Goal: Task Accomplishment & Management: Complete application form

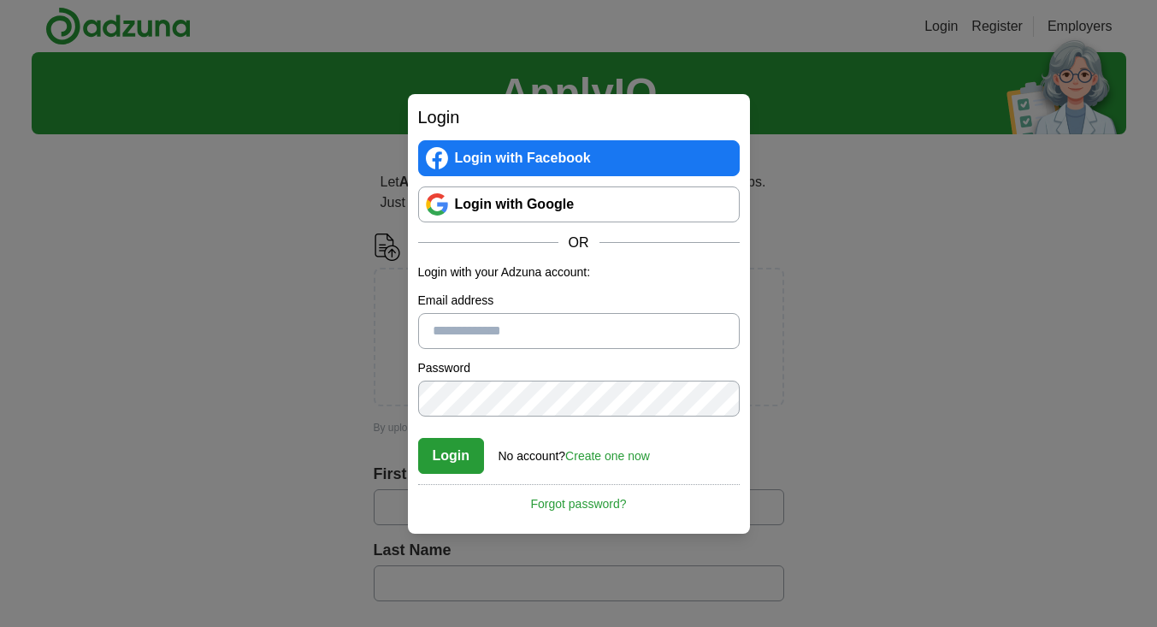
click at [510, 199] on link "Login with Google" at bounding box center [578, 204] width 321 height 36
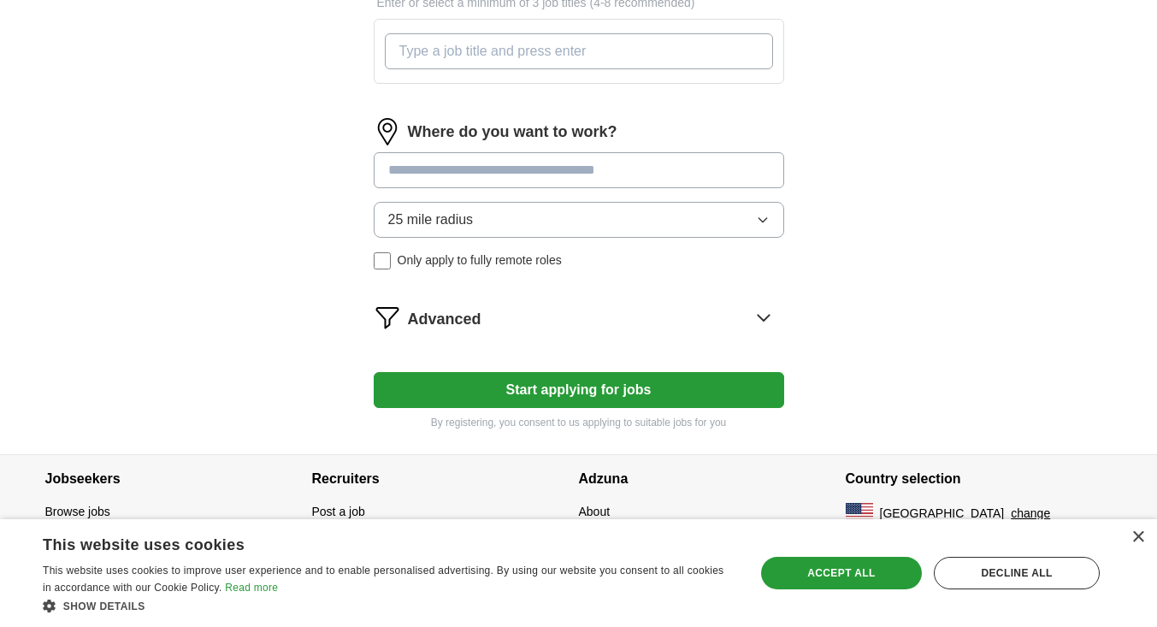
scroll to position [676, 0]
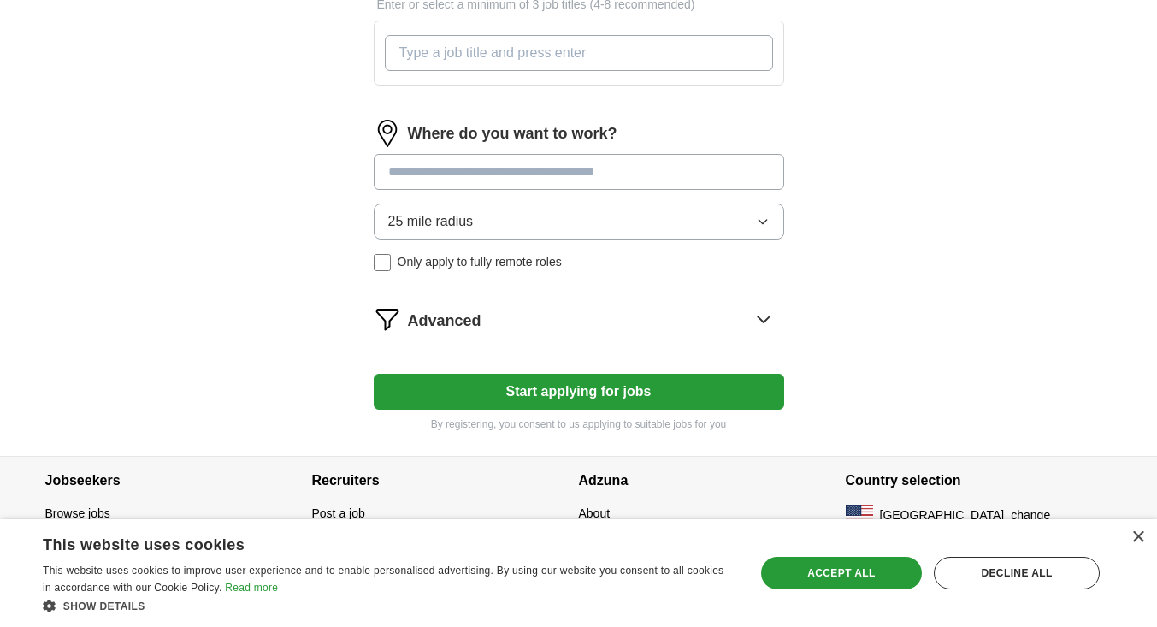
drag, startPoint x: 851, startPoint y: 279, endPoint x: 760, endPoint y: 310, distance: 96.0
drag, startPoint x: 760, startPoint y: 310, endPoint x: 669, endPoint y: 316, distance: 91.7
click at [669, 316] on div "Advanced" at bounding box center [596, 318] width 376 height 27
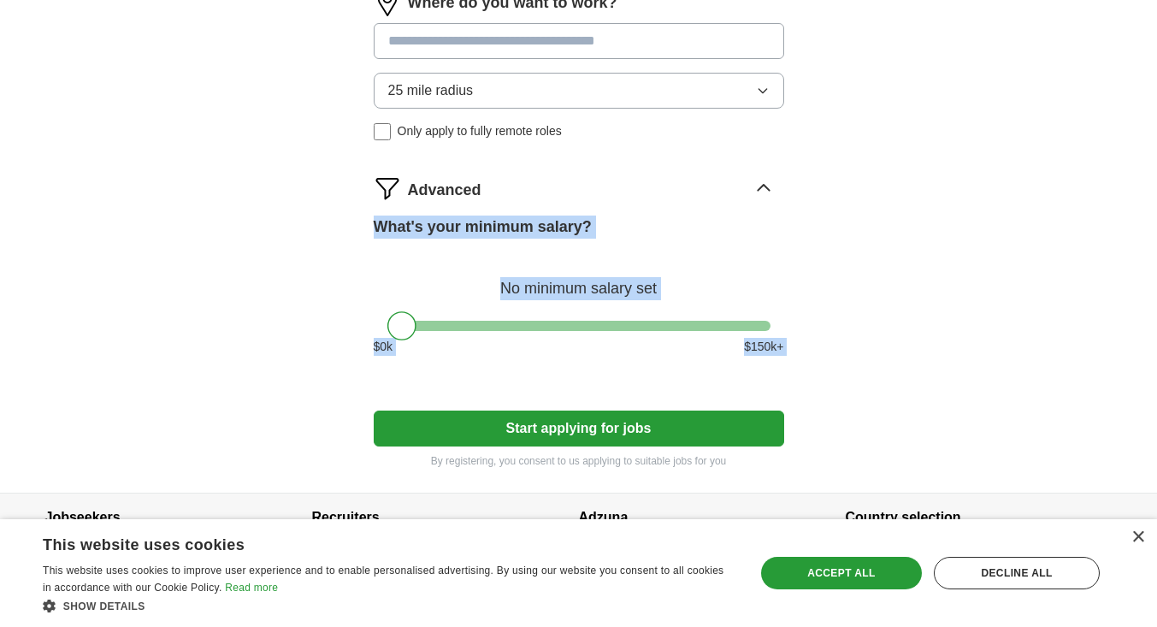
scroll to position [846, 0]
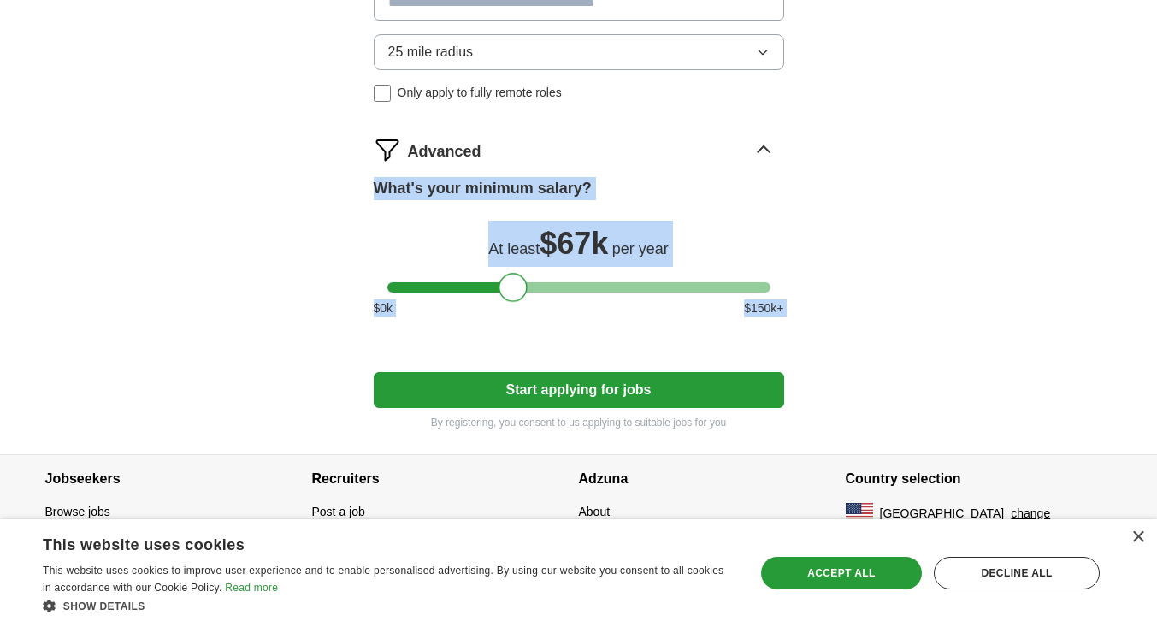
drag, startPoint x: 407, startPoint y: 291, endPoint x: 517, endPoint y: 272, distance: 111.9
click at [517, 272] on div "What's your minimum salary? At least $ 67k per year $ 0 k $ 150 k+" at bounding box center [579, 254] width 410 height 154
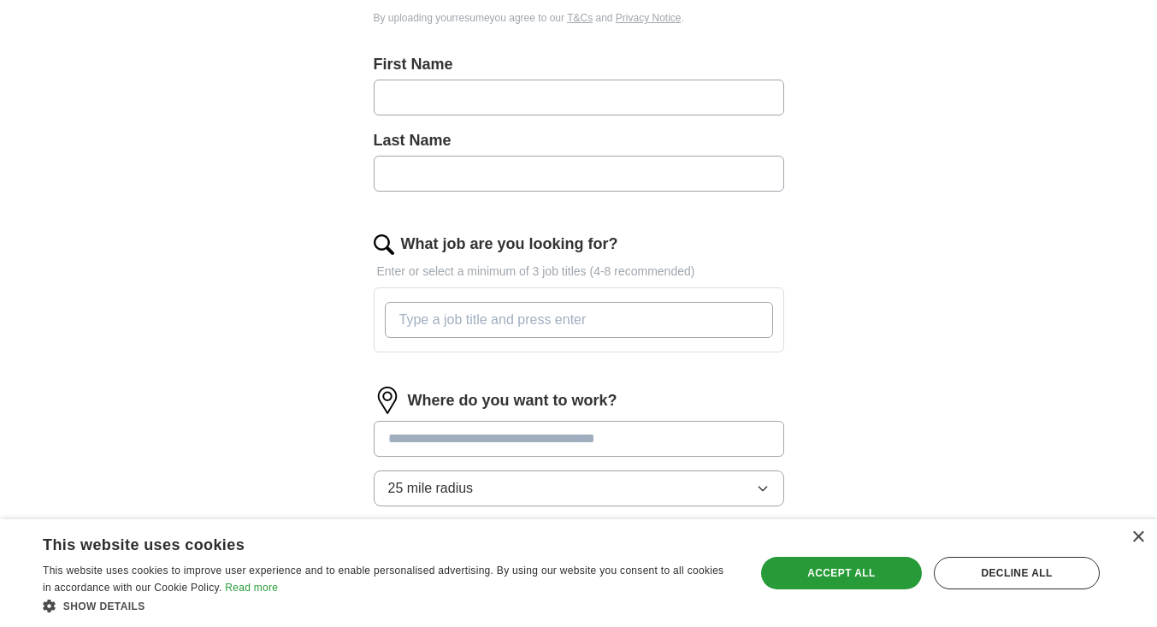
scroll to position [408, 0]
click at [575, 430] on input at bounding box center [579, 440] width 410 height 36
type input "***"
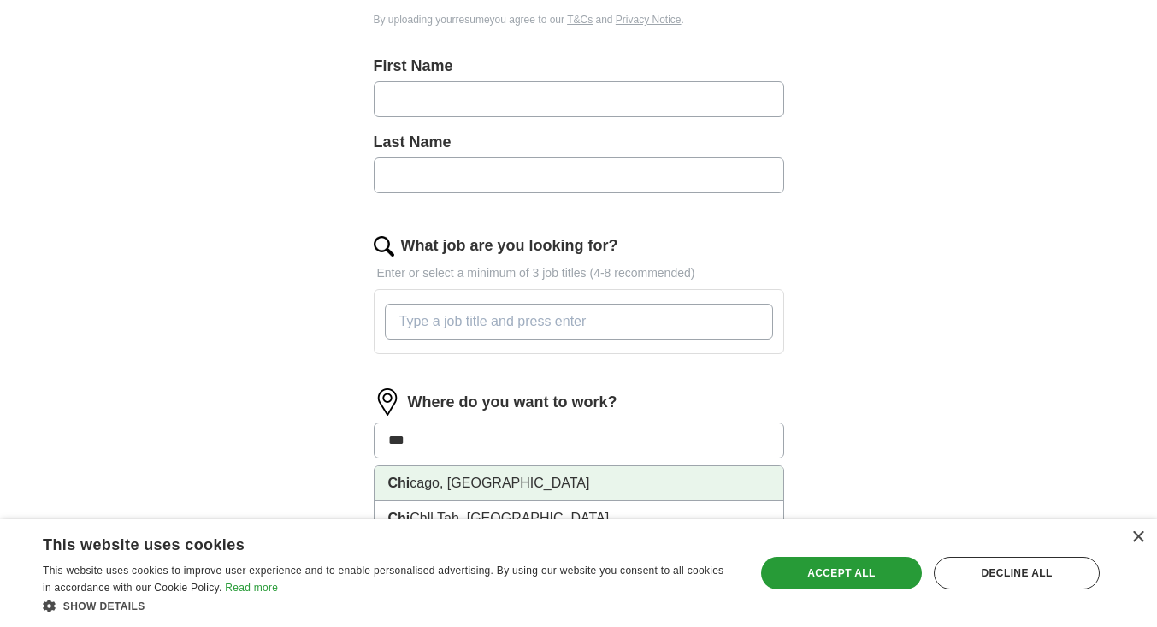
click at [637, 478] on li "Chi cago, [GEOGRAPHIC_DATA]" at bounding box center [578, 483] width 409 height 35
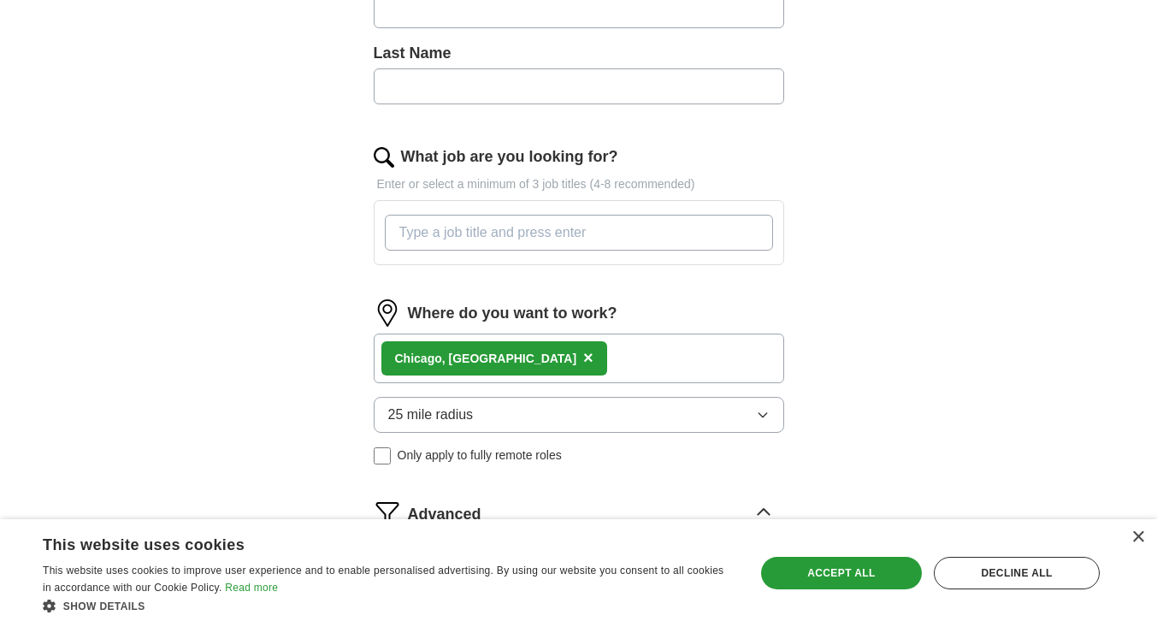
scroll to position [510, 0]
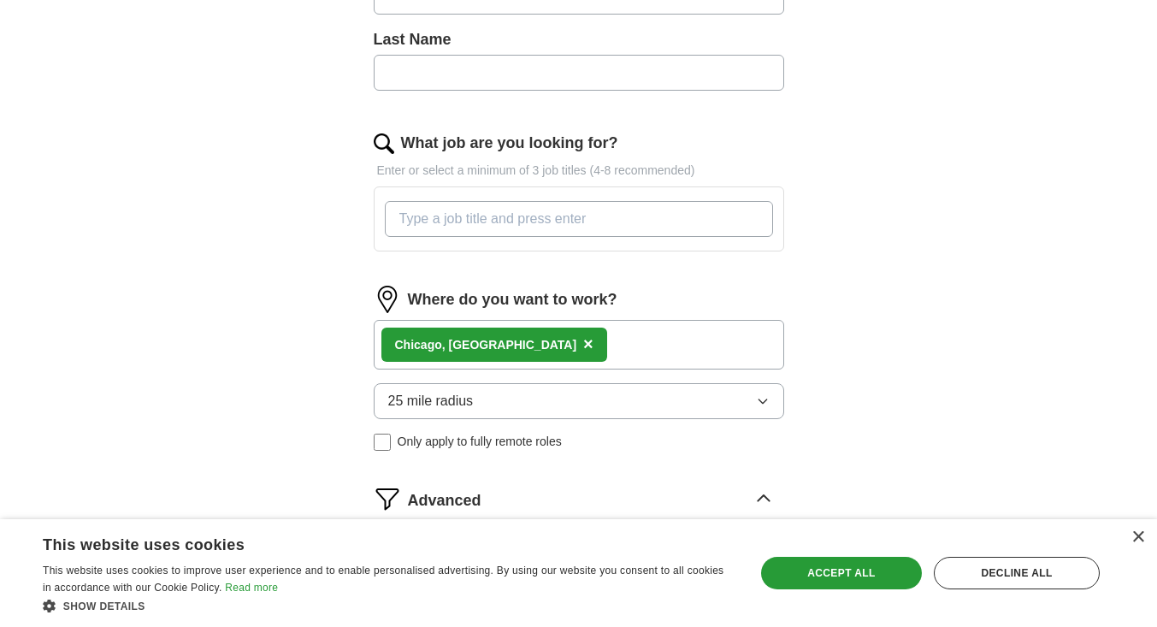
click at [750, 400] on button "25 mile radius" at bounding box center [579, 401] width 410 height 36
click at [594, 435] on div "Only in" at bounding box center [578, 440] width 381 height 21
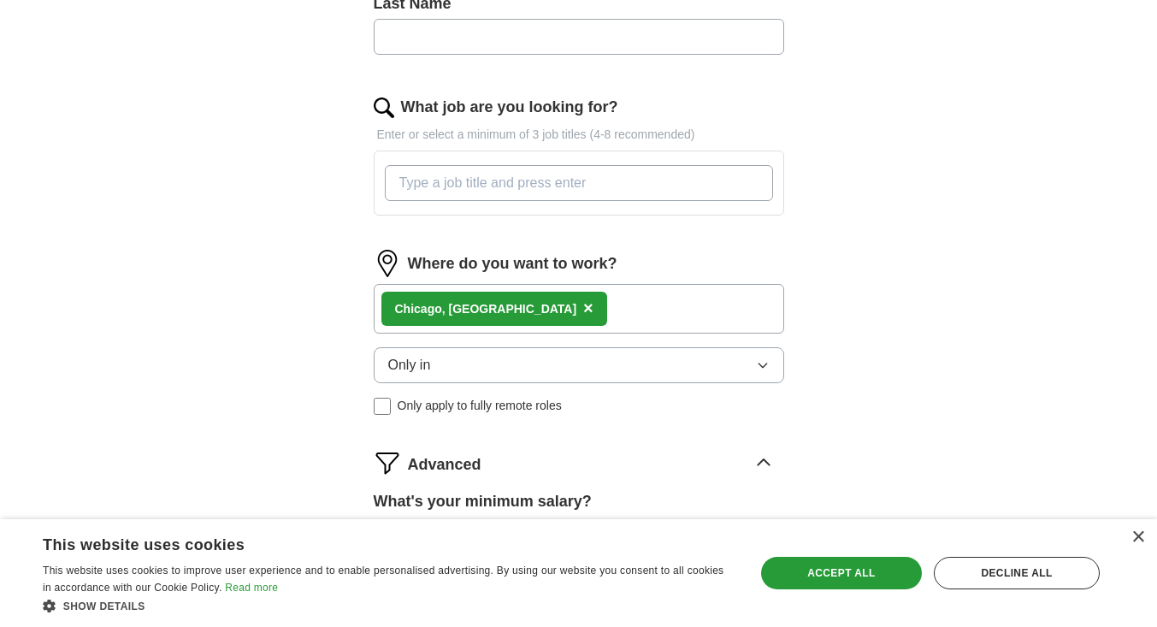
scroll to position [545, 0]
click at [879, 317] on div "ApplyIQ Let ApplyIQ do the hard work of searching and applying for jobs. Just t…" at bounding box center [579, 137] width 1094 height 1261
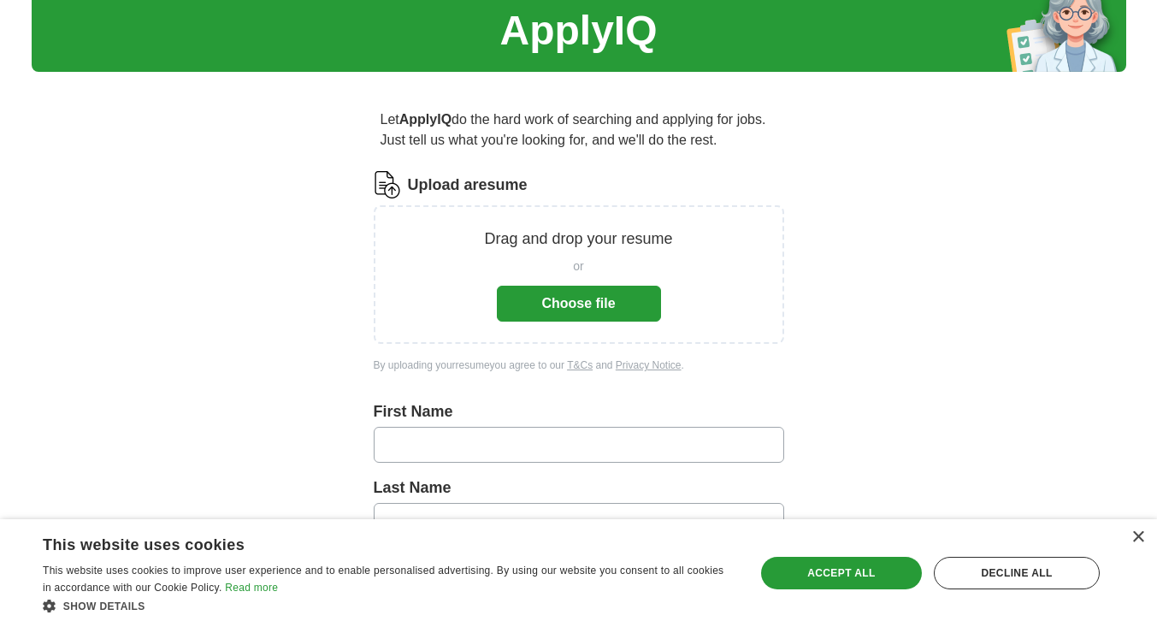
scroll to position [56, 0]
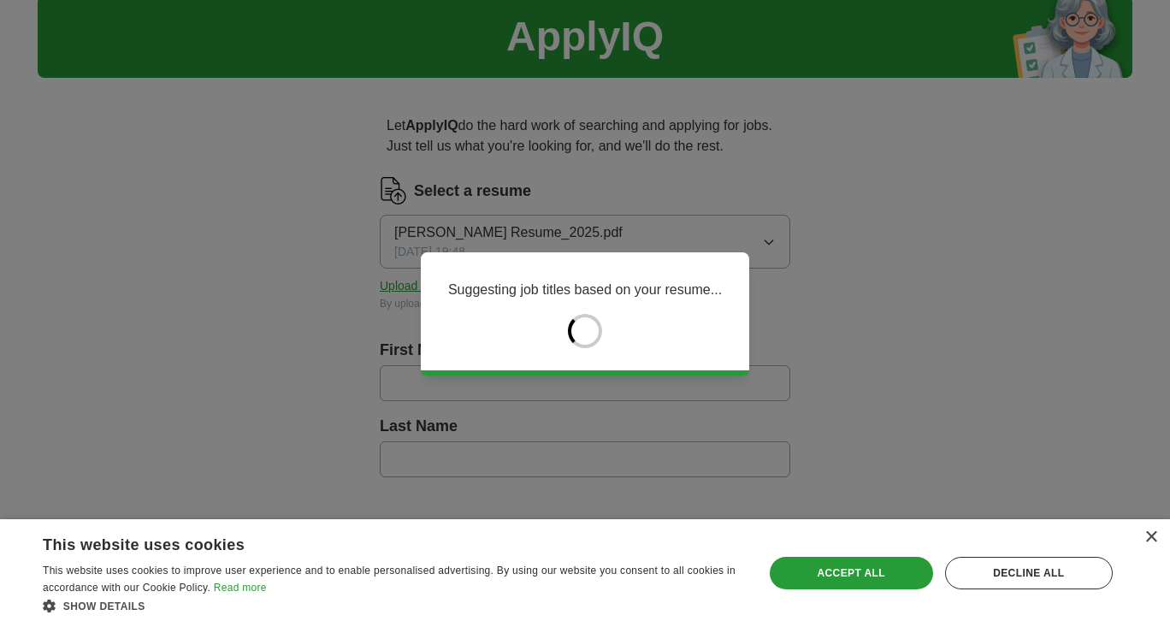
type input "*****"
type input "******"
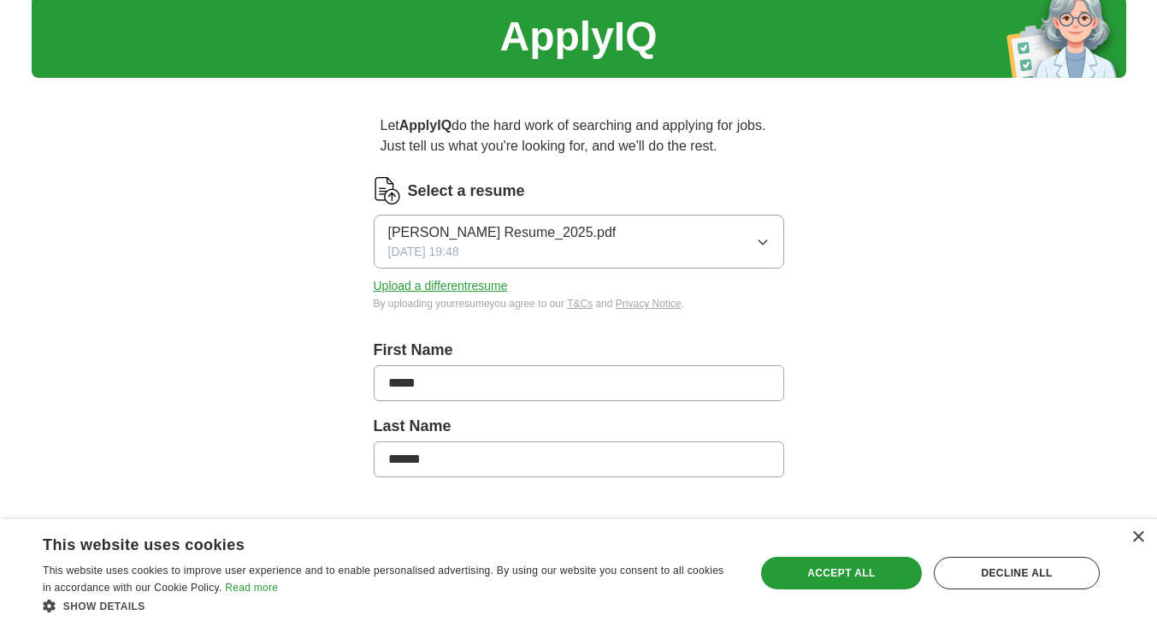
click at [667, 379] on input "*****" at bounding box center [579, 383] width 410 height 36
type input "*****"
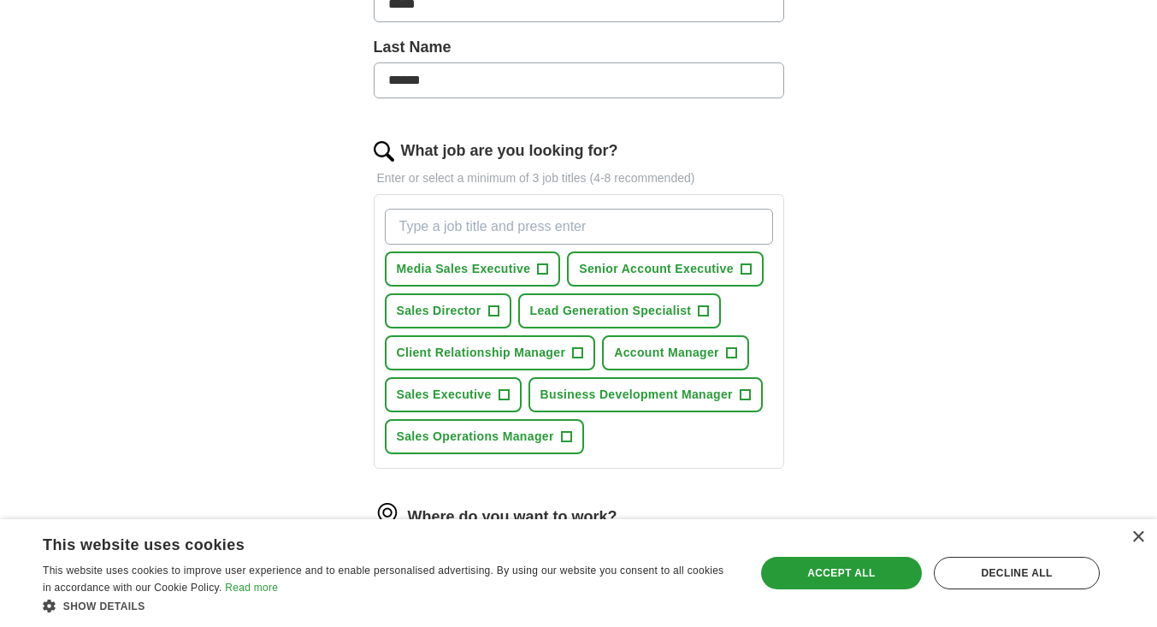
scroll to position [436, 0]
click at [693, 214] on input "What job are you looking for?" at bounding box center [579, 226] width 388 height 36
type input "account"
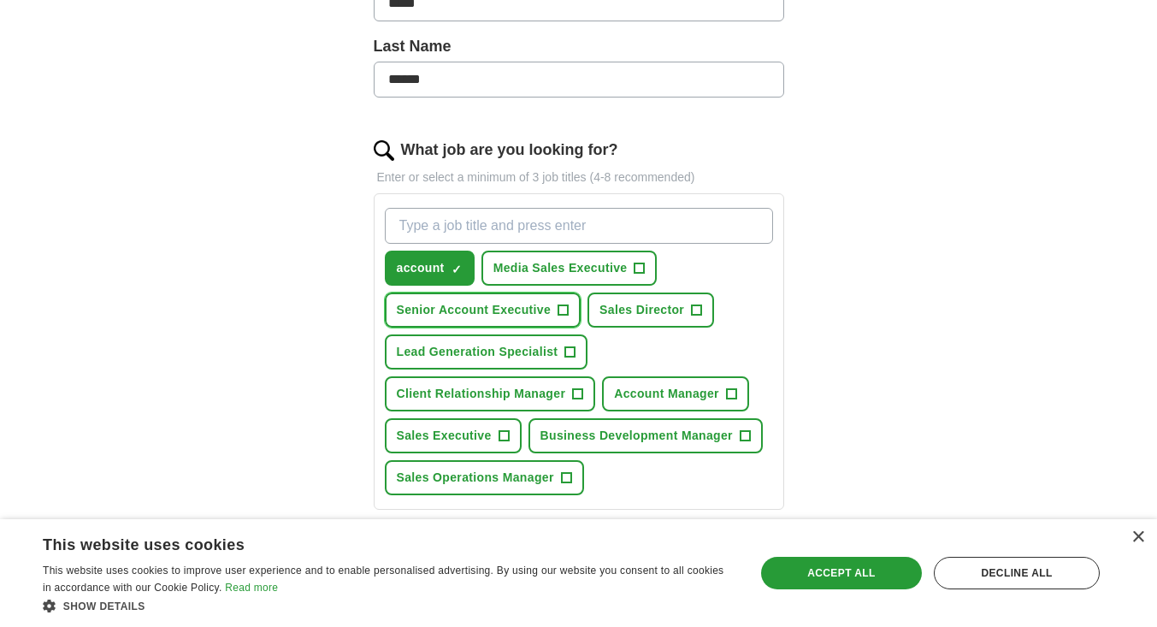
click at [549, 317] on span "Senior Account Executive" at bounding box center [474, 310] width 155 height 18
click at [593, 227] on input "What job are you looking for?" at bounding box center [579, 226] width 388 height 36
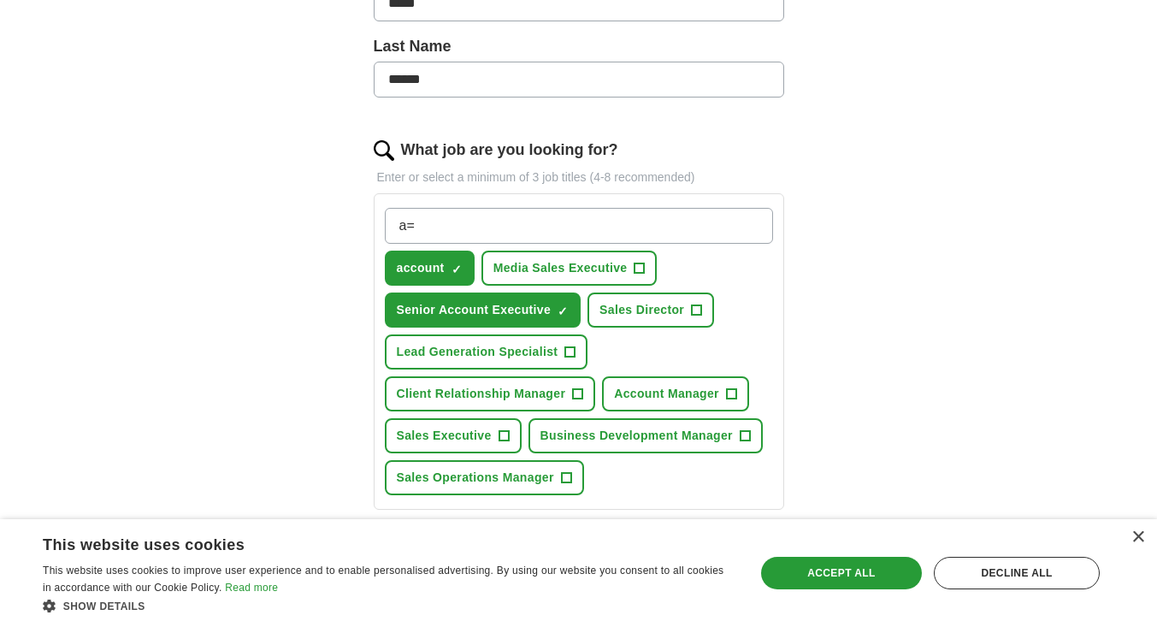
type input "a"
type input "Account Executive"
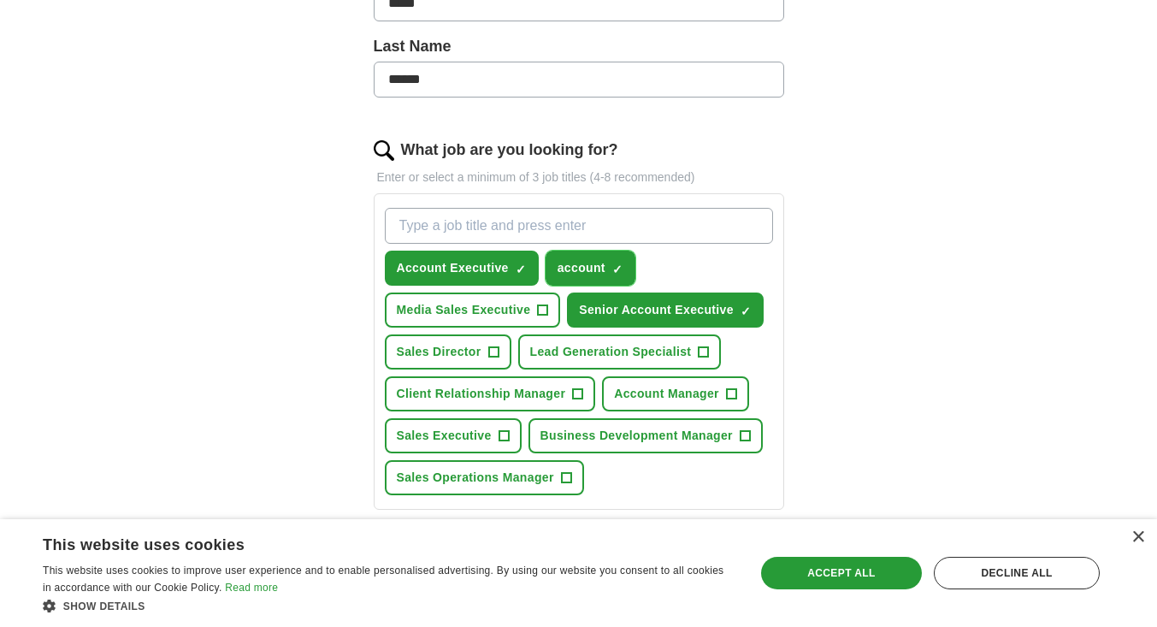
click at [0, 0] on span "×" at bounding box center [0, 0] width 0 height 0
click at [465, 431] on span "Sales Executive" at bounding box center [444, 436] width 95 height 18
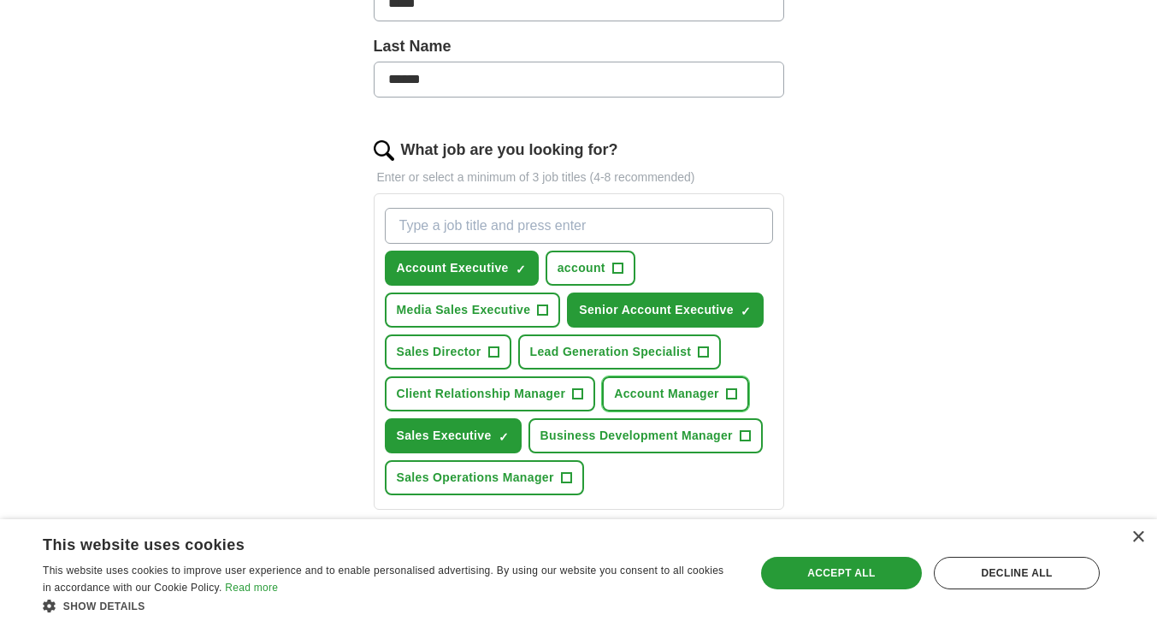
click at [696, 400] on span "Account Manager" at bounding box center [666, 394] width 105 height 18
click at [477, 357] on span "Sales Director" at bounding box center [439, 352] width 85 height 18
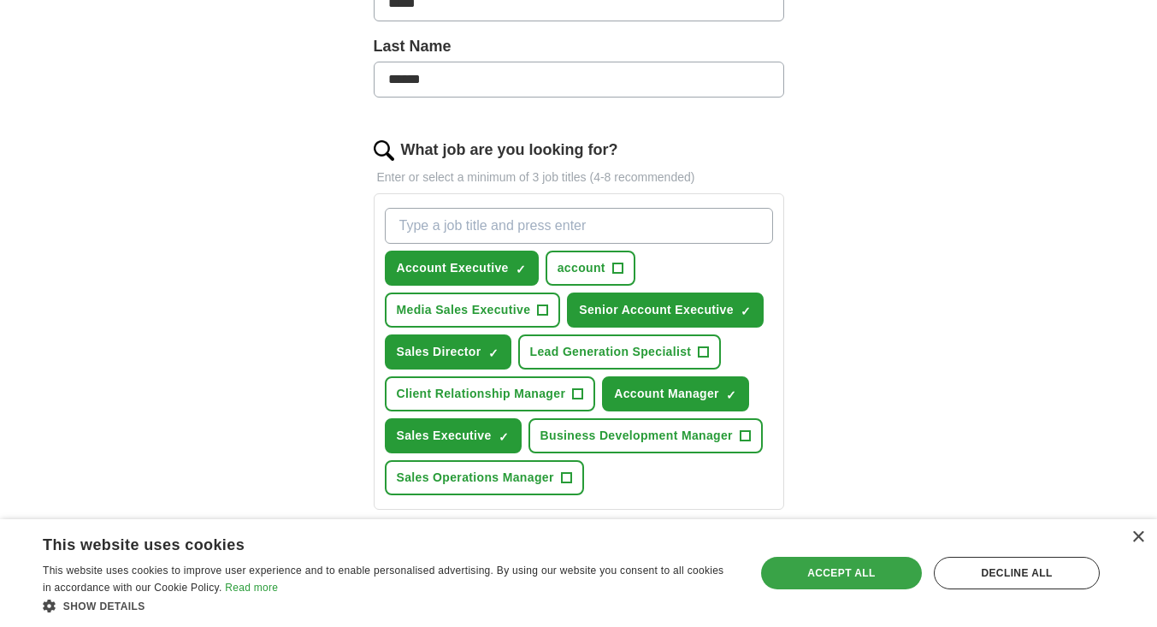
click at [856, 572] on div "Accept all" at bounding box center [841, 573] width 161 height 32
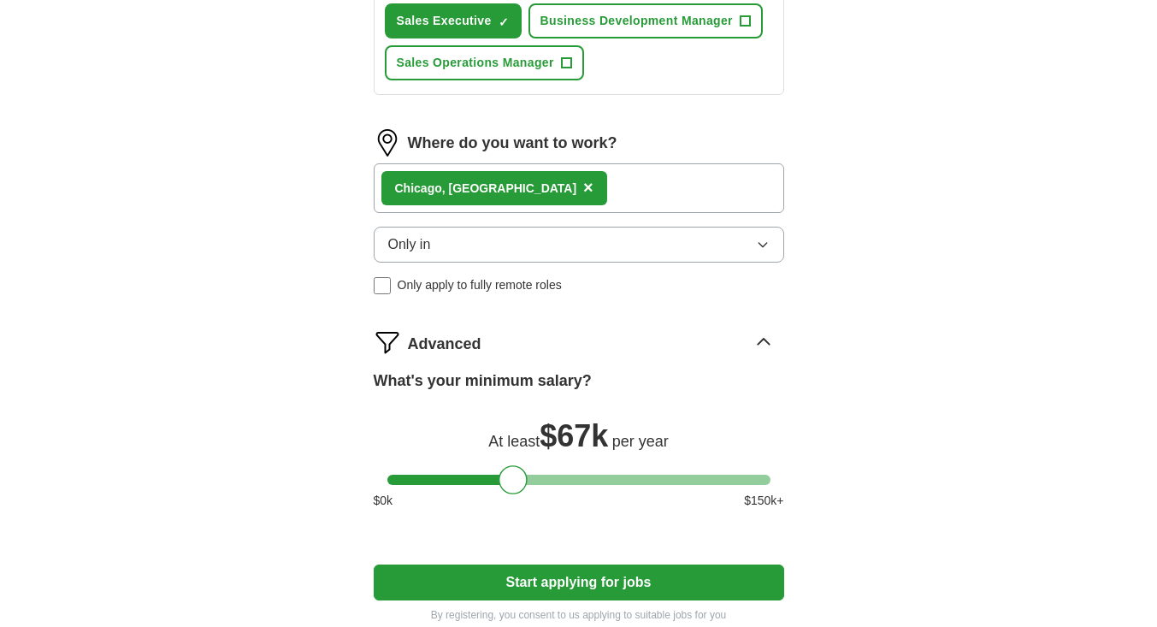
scroll to position [852, 0]
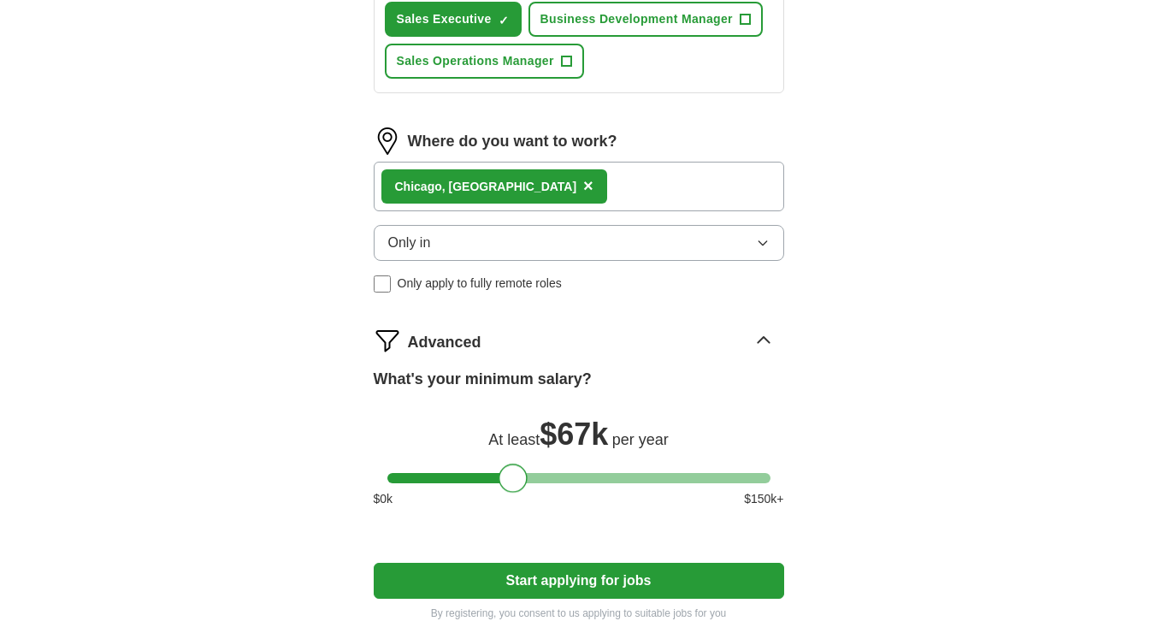
click at [515, 483] on div at bounding box center [512, 477] width 29 height 29
click at [520, 478] on div at bounding box center [512, 477] width 29 height 29
click at [537, 477] on div at bounding box center [578, 478] width 383 height 10
drag, startPoint x: 548, startPoint y: 492, endPoint x: 539, endPoint y: 486, distance: 10.0
click at [539, 486] on div "What's your minimum salary? At least $ 75k per year $ 0 k $ 150 k+" at bounding box center [579, 445] width 410 height 154
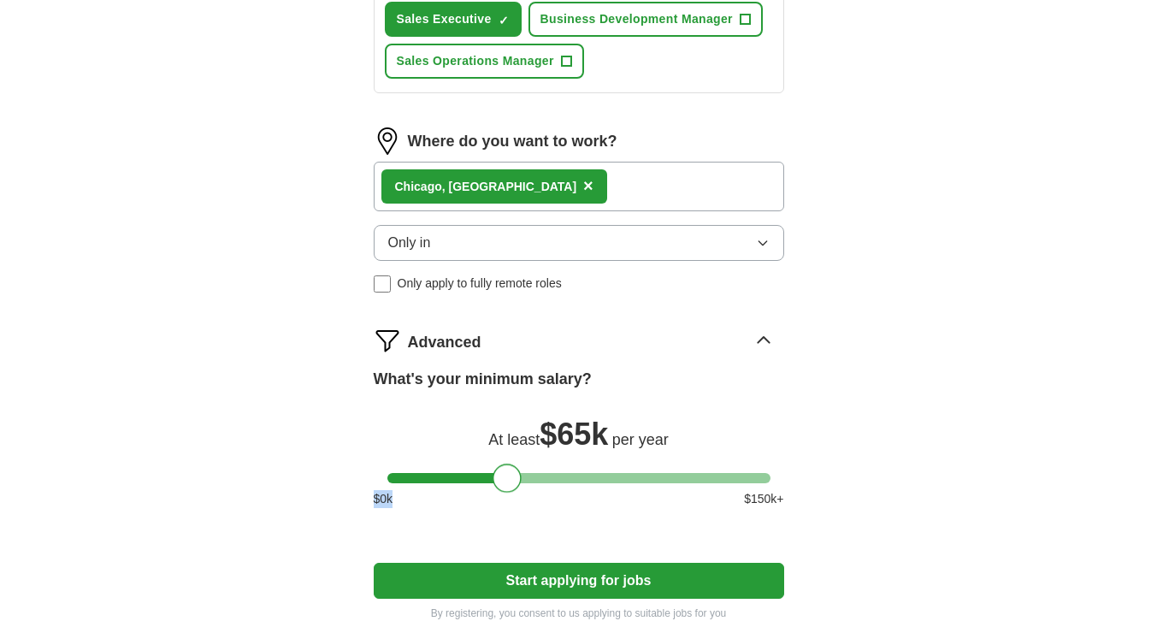
drag, startPoint x: 539, startPoint y: 484, endPoint x: 510, endPoint y: 479, distance: 29.5
click at [510, 479] on div at bounding box center [506, 477] width 29 height 29
click at [561, 579] on button "Start applying for jobs" at bounding box center [579, 581] width 410 height 36
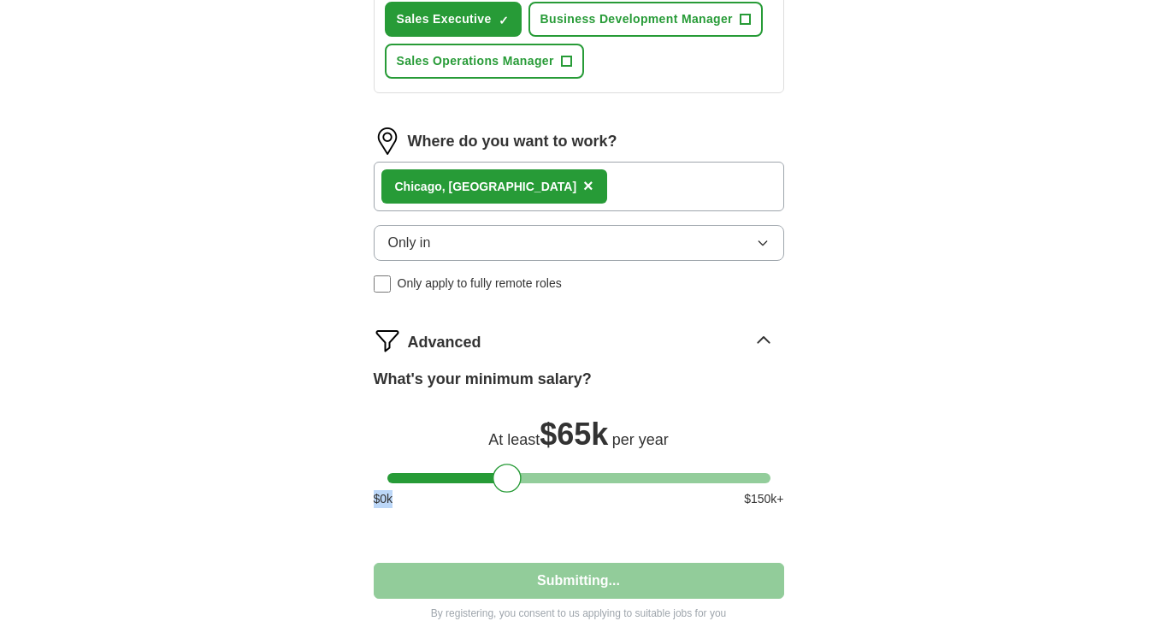
select select "**"
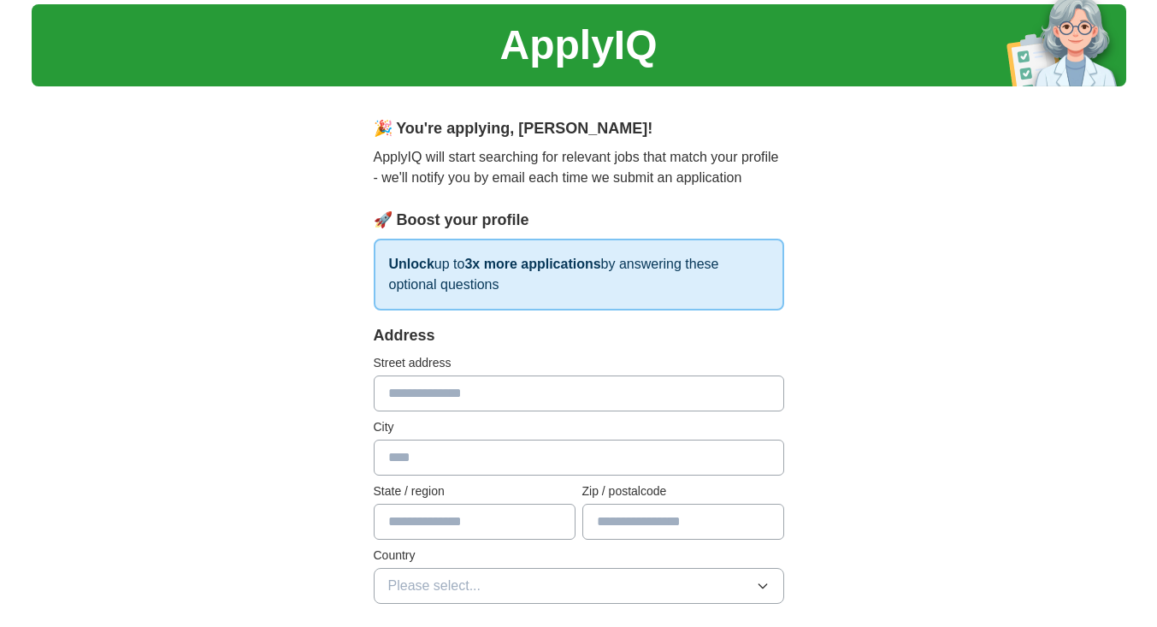
scroll to position [0, 0]
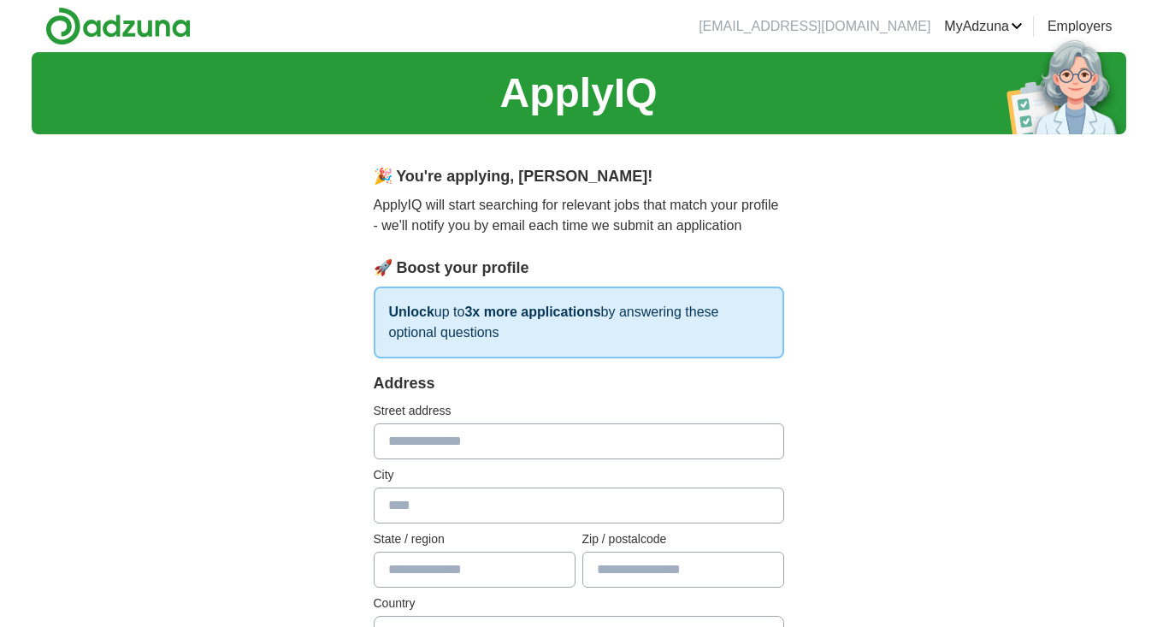
drag, startPoint x: 561, startPoint y: 579, endPoint x: 241, endPoint y: 583, distance: 319.8
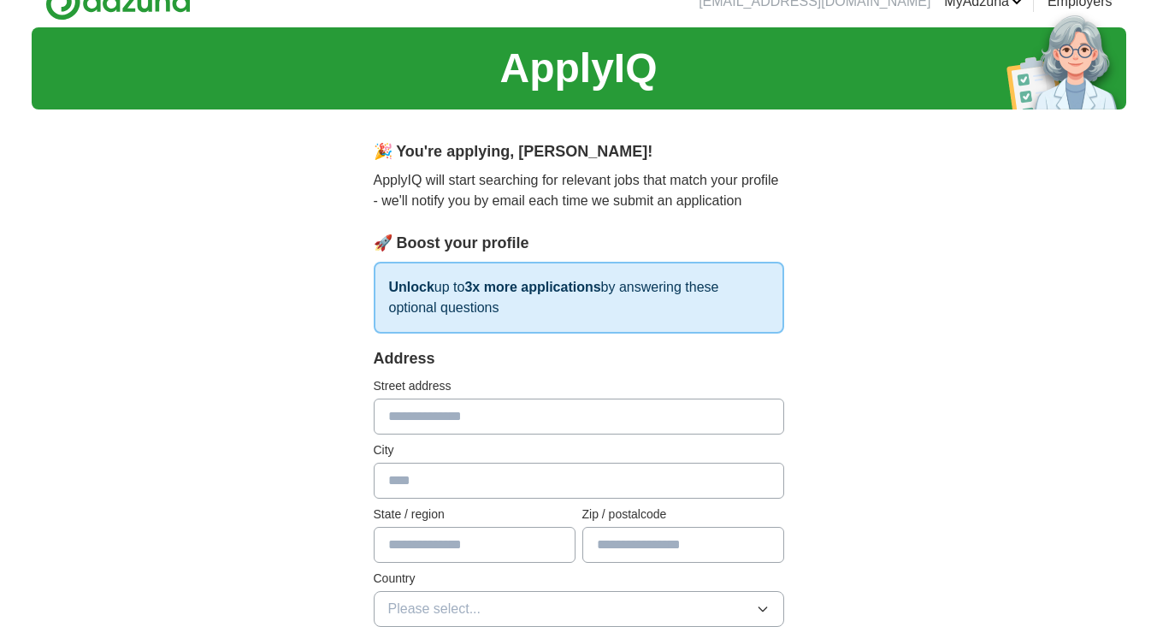
scroll to position [27, 0]
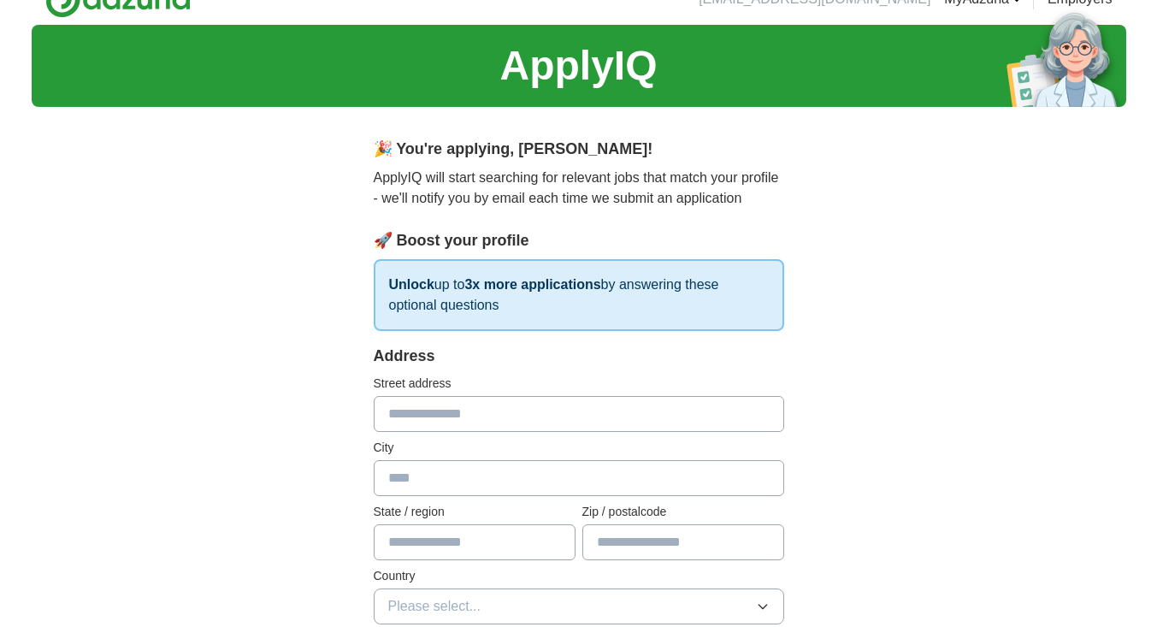
click at [480, 417] on input "text" at bounding box center [579, 414] width 410 height 36
type input "**********"
type input "*******"
type input "**"
type input "*****"
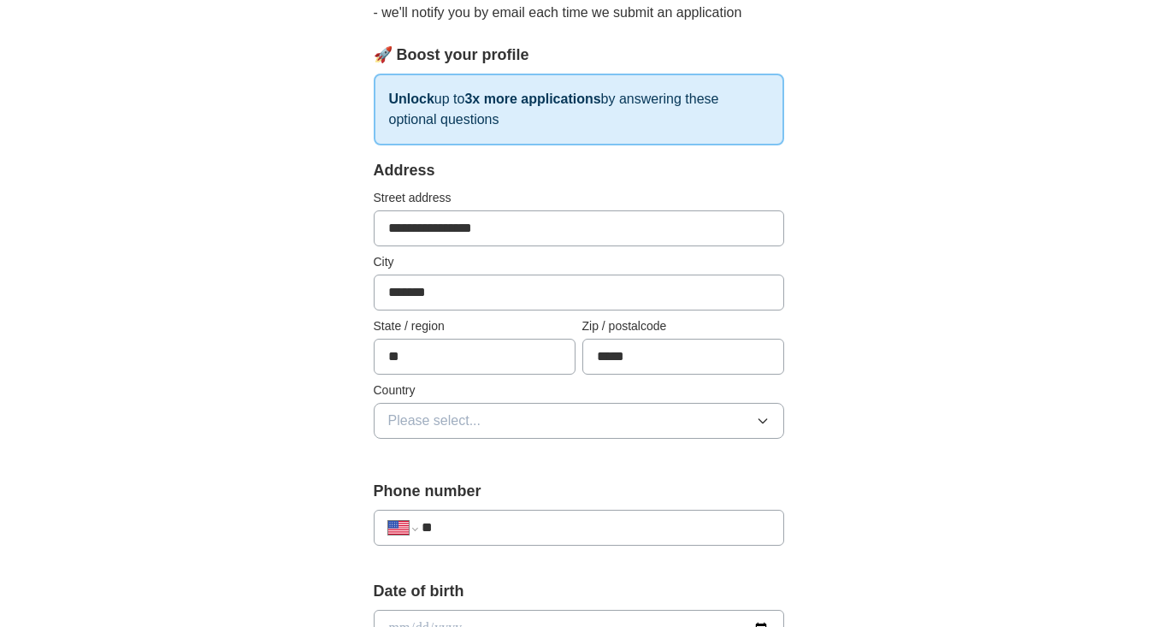
scroll to position [214, 0]
click at [738, 421] on button "Please select..." at bounding box center [579, 420] width 410 height 36
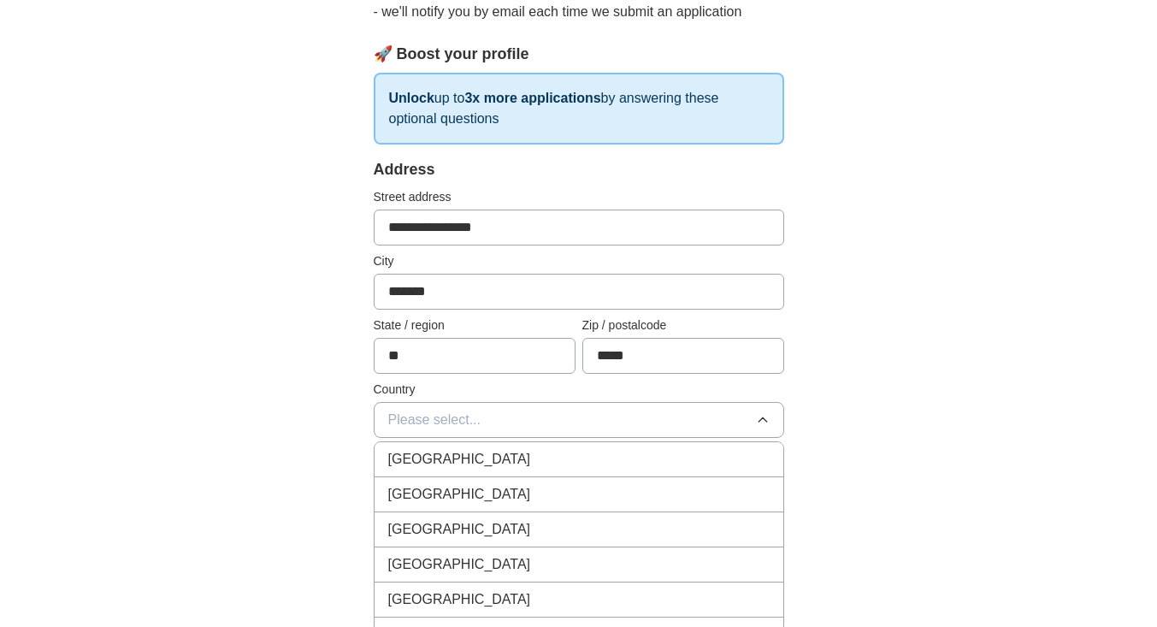
click at [602, 486] on div "[GEOGRAPHIC_DATA]" at bounding box center [578, 494] width 381 height 21
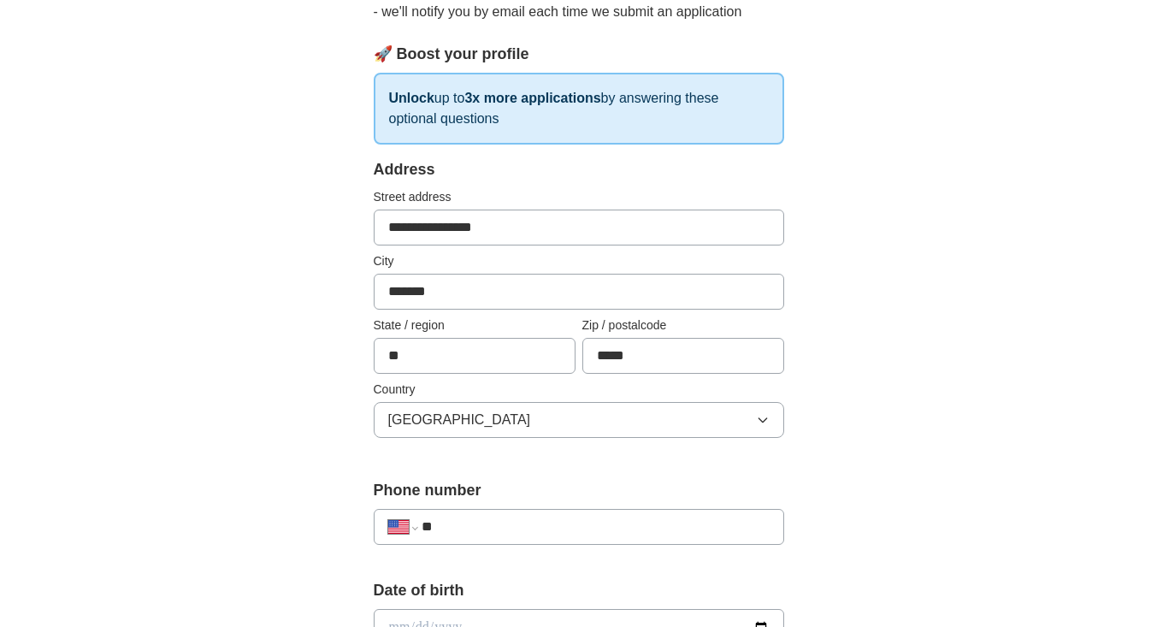
scroll to position [500, 0]
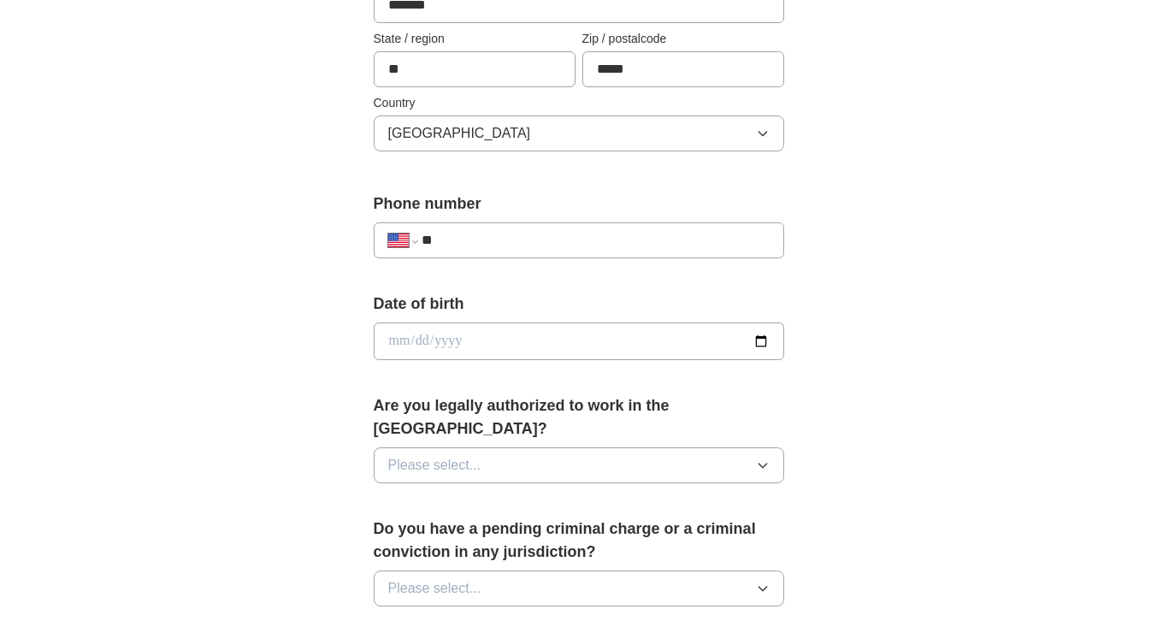
click at [750, 457] on button "Please select..." at bounding box center [579, 465] width 410 height 36
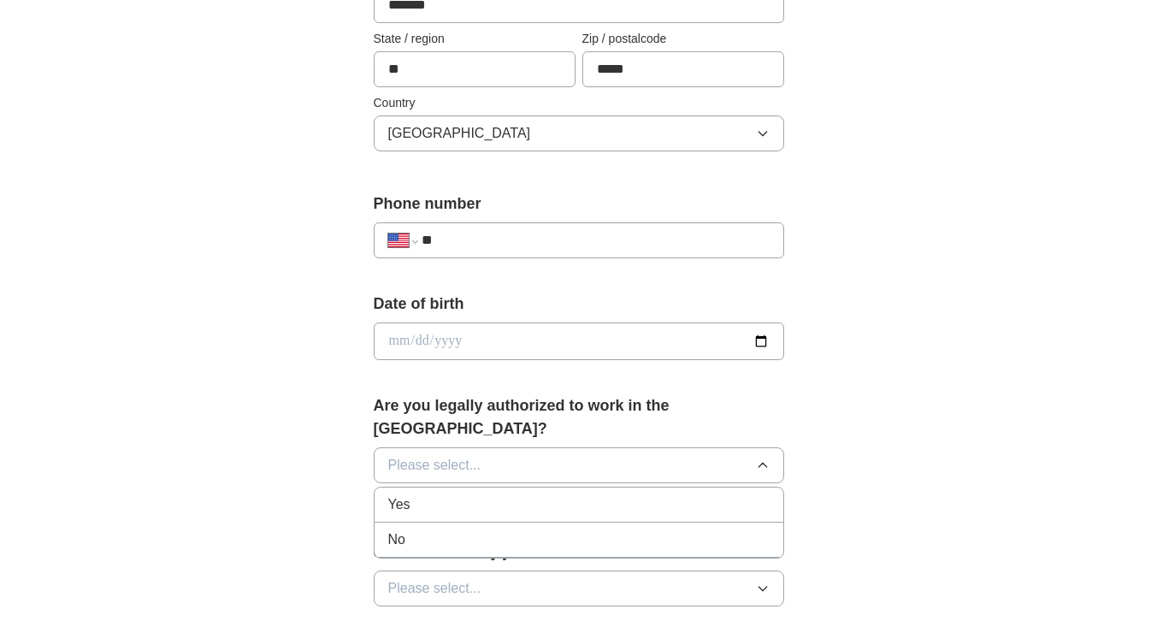
click at [651, 494] on div "Yes" at bounding box center [578, 504] width 381 height 21
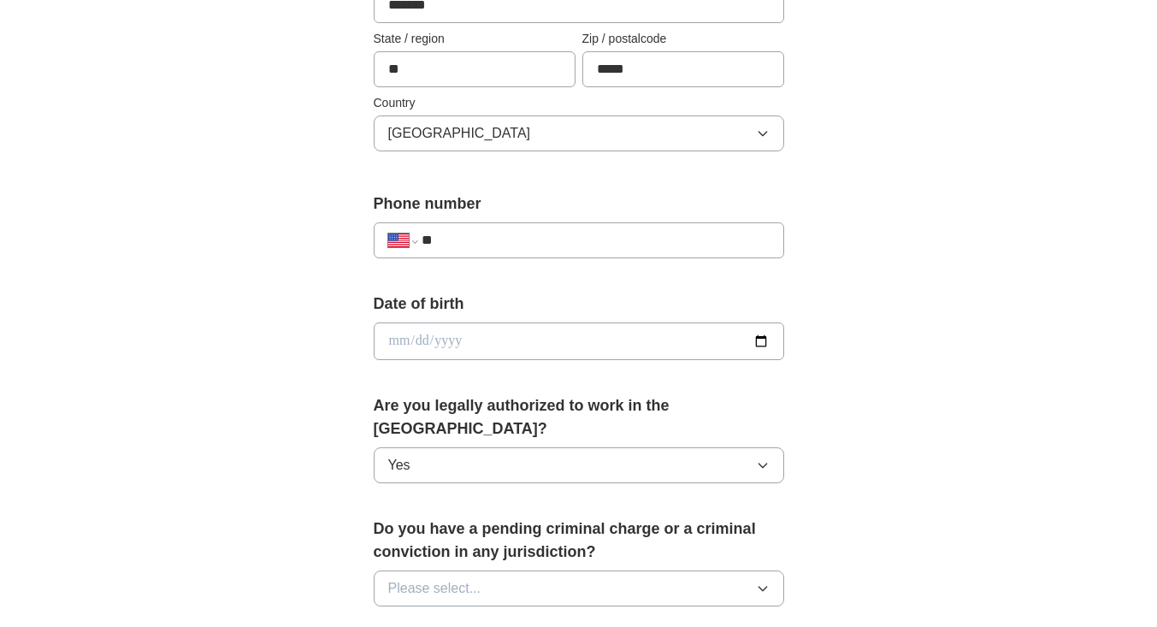
click at [648, 343] on input "date" at bounding box center [579, 341] width 410 height 38
click at [647, 340] on input "date" at bounding box center [579, 341] width 410 height 38
click at [433, 341] on input "date" at bounding box center [579, 341] width 410 height 38
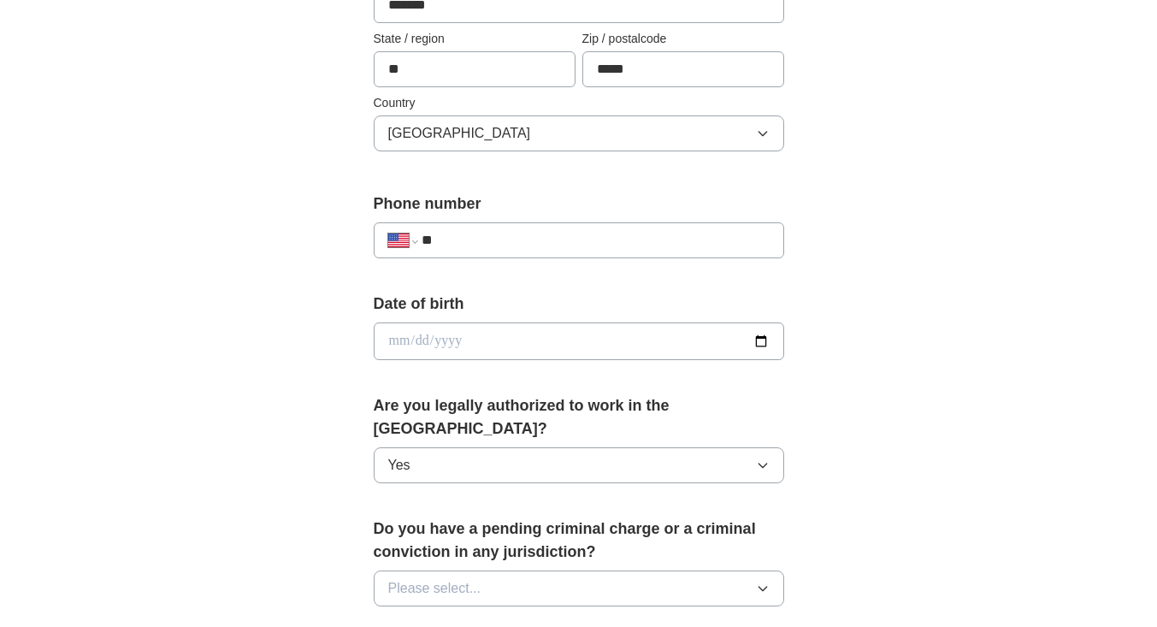
click at [755, 339] on input "date" at bounding box center [579, 341] width 410 height 38
click at [686, 341] on input "date" at bounding box center [579, 341] width 410 height 38
click at [759, 334] on input "date" at bounding box center [579, 341] width 410 height 38
type input "**********"
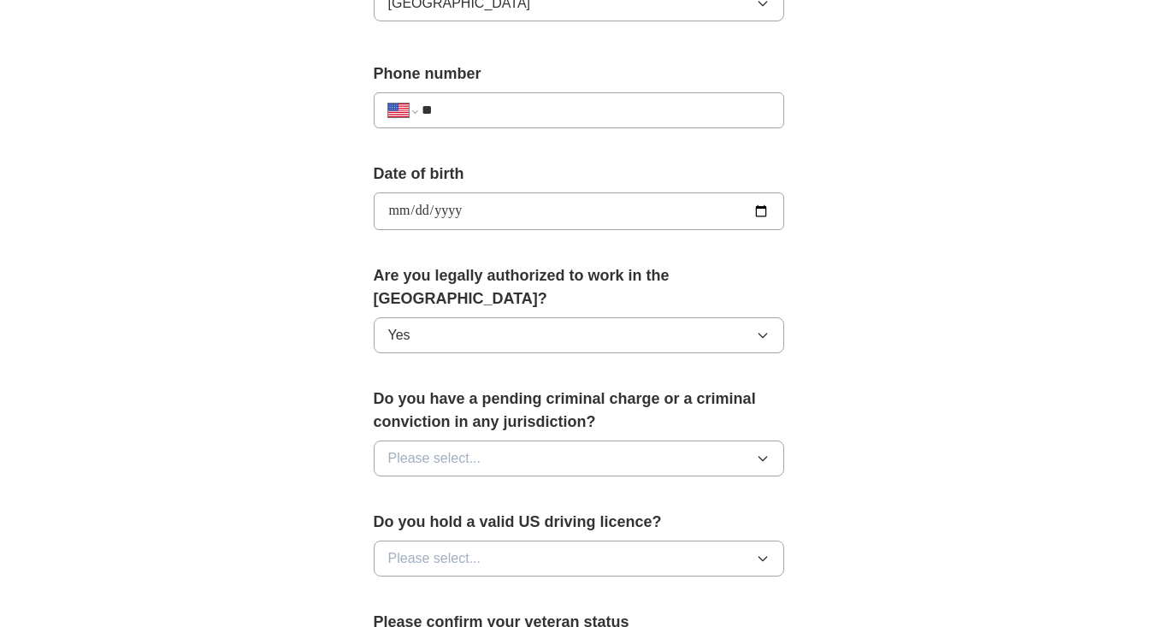
scroll to position [631, 0]
click at [709, 440] on button "Please select..." at bounding box center [579, 457] width 410 height 36
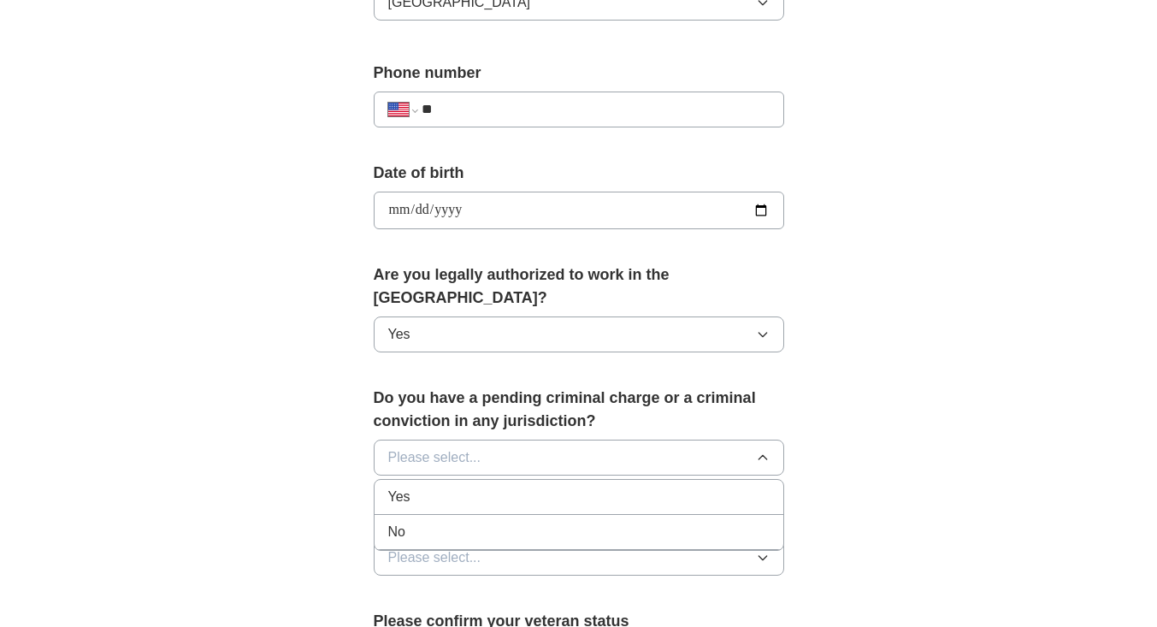
click at [668, 522] on div "No" at bounding box center [578, 532] width 381 height 21
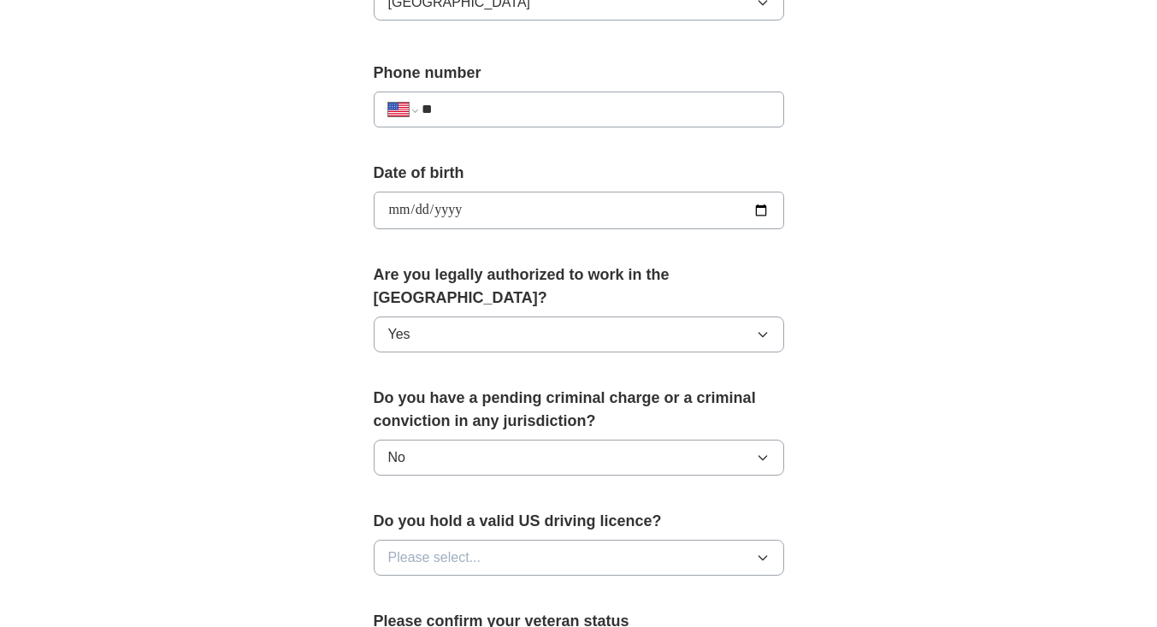
drag, startPoint x: 667, startPoint y: 528, endPoint x: 533, endPoint y: 524, distance: 134.3
click at [533, 539] on button "Please select..." at bounding box center [579, 557] width 410 height 36
drag, startPoint x: 516, startPoint y: 563, endPoint x: 420, endPoint y: 560, distance: 95.8
click at [420, 580] on li "Yes" at bounding box center [578, 597] width 409 height 35
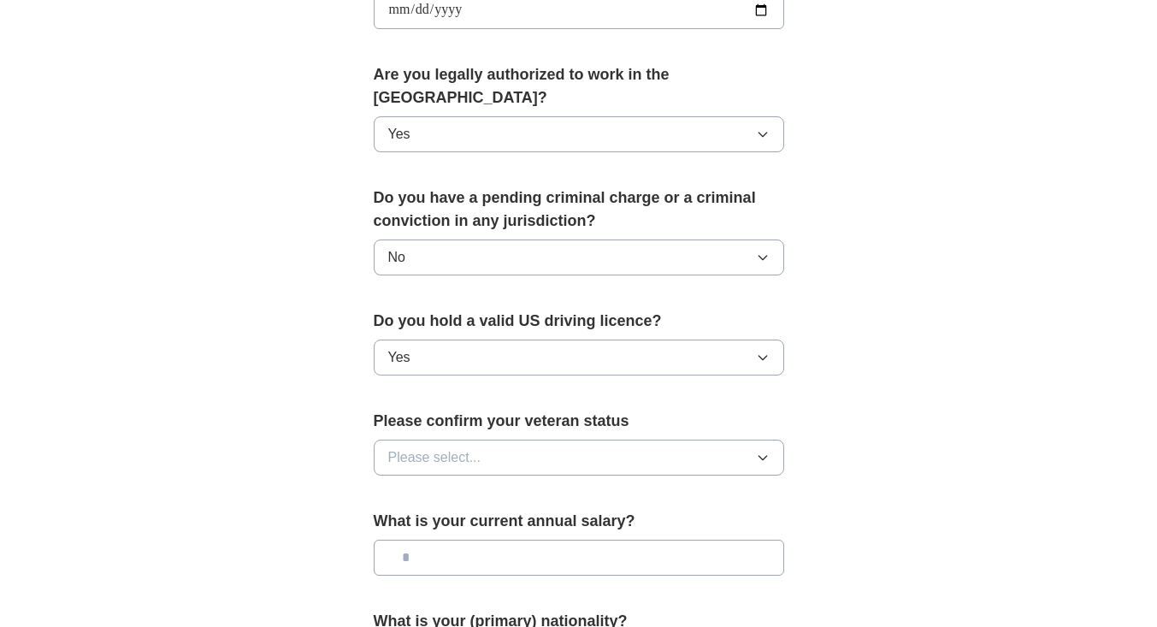
scroll to position [832, 0]
click at [630, 439] on button "Please select..." at bounding box center [579, 457] width 410 height 36
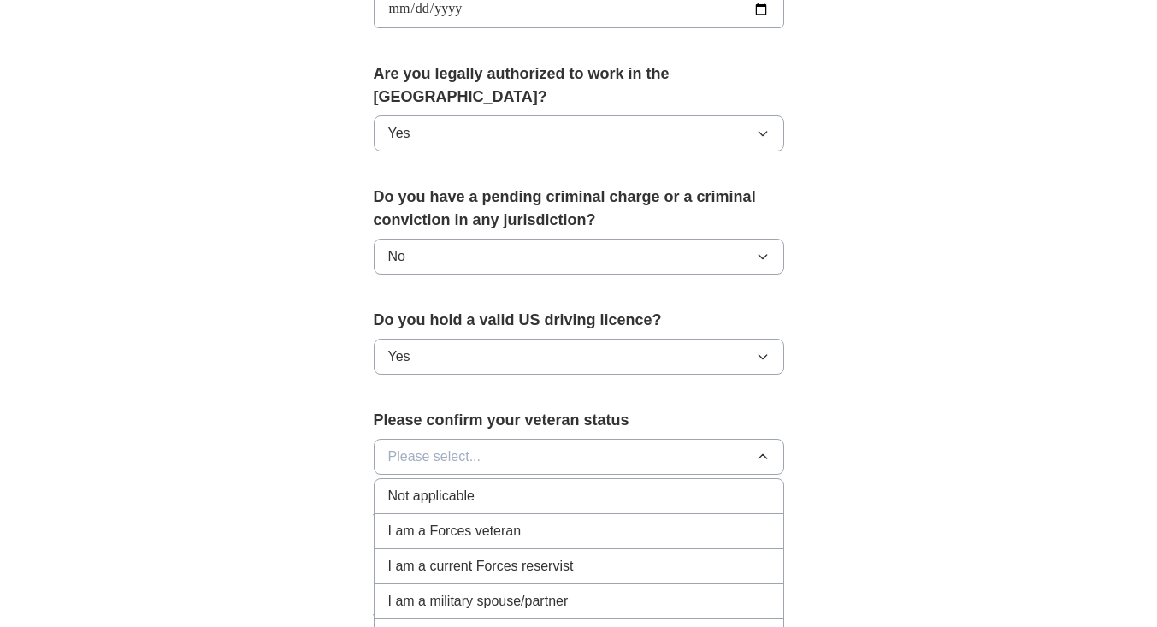
drag, startPoint x: 609, startPoint y: 475, endPoint x: 610, endPoint y: 463, distance: 12.0
click at [610, 486] on div "Not applicable" at bounding box center [578, 496] width 381 height 21
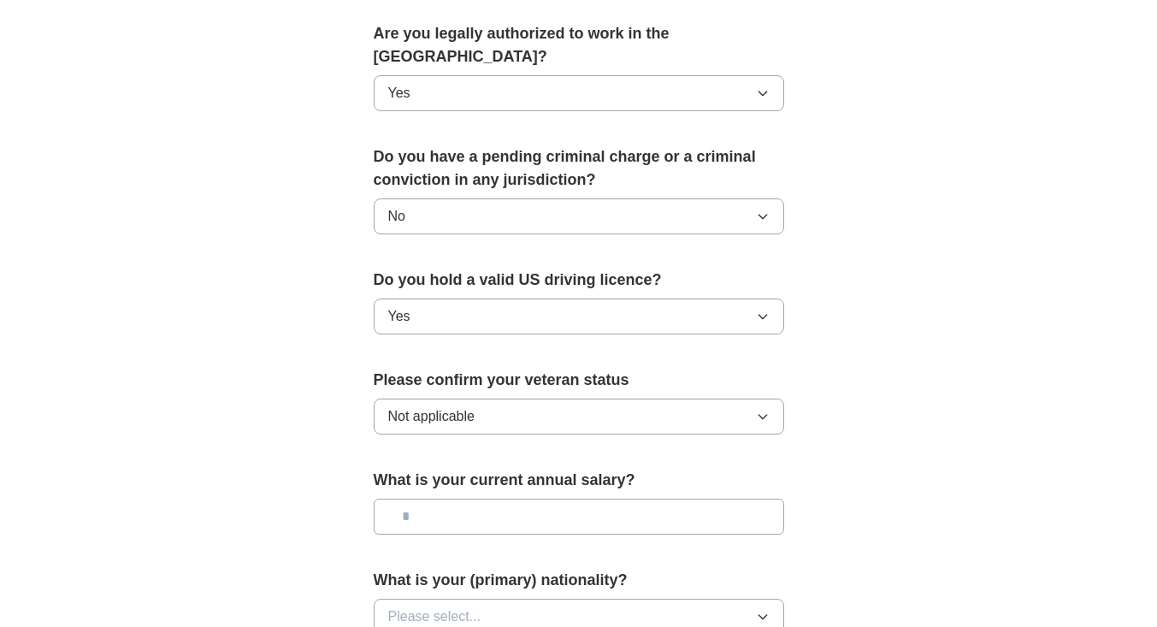
scroll to position [873, 0]
drag, startPoint x: 609, startPoint y: 491, endPoint x: 528, endPoint y: 505, distance: 81.7
click at [528, 505] on input "text" at bounding box center [579, 516] width 410 height 36
click at [433, 498] on input "text" at bounding box center [579, 516] width 410 height 36
click at [492, 268] on label "Do you hold a valid US driving licence?" at bounding box center [579, 279] width 410 height 23
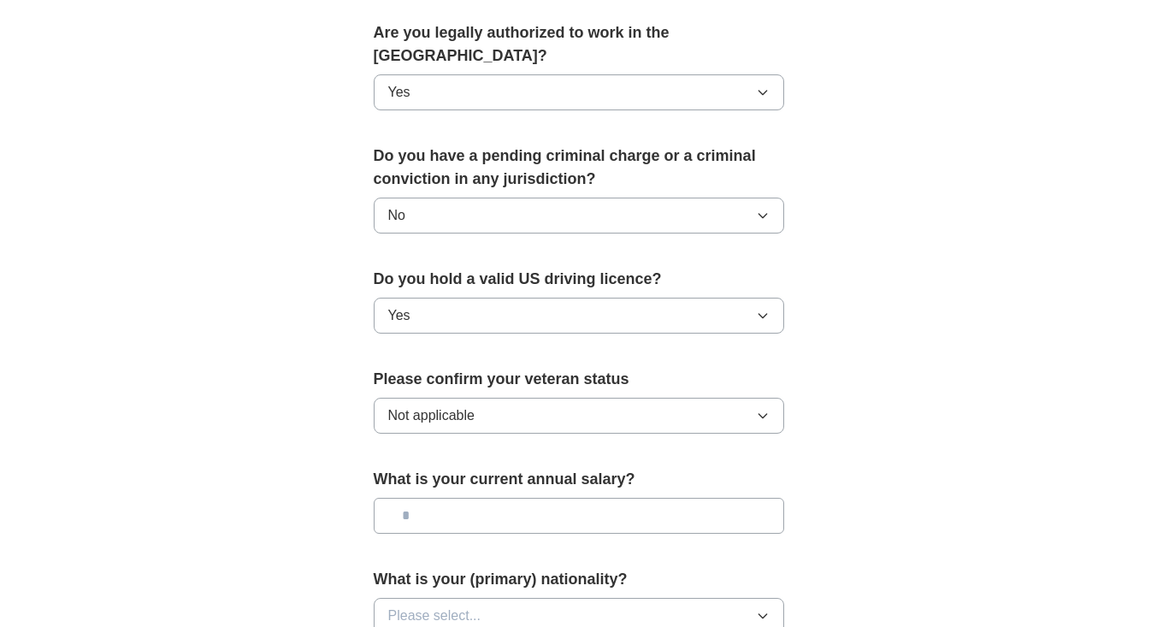
click at [403, 498] on input "text" at bounding box center [579, 516] width 410 height 36
click at [457, 504] on input "text" at bounding box center [579, 516] width 410 height 36
drag, startPoint x: 451, startPoint y: 500, endPoint x: 436, endPoint y: 394, distance: 107.0
click at [451, 500] on input "text" at bounding box center [579, 516] width 410 height 36
click at [570, 498] on input "text" at bounding box center [579, 516] width 410 height 36
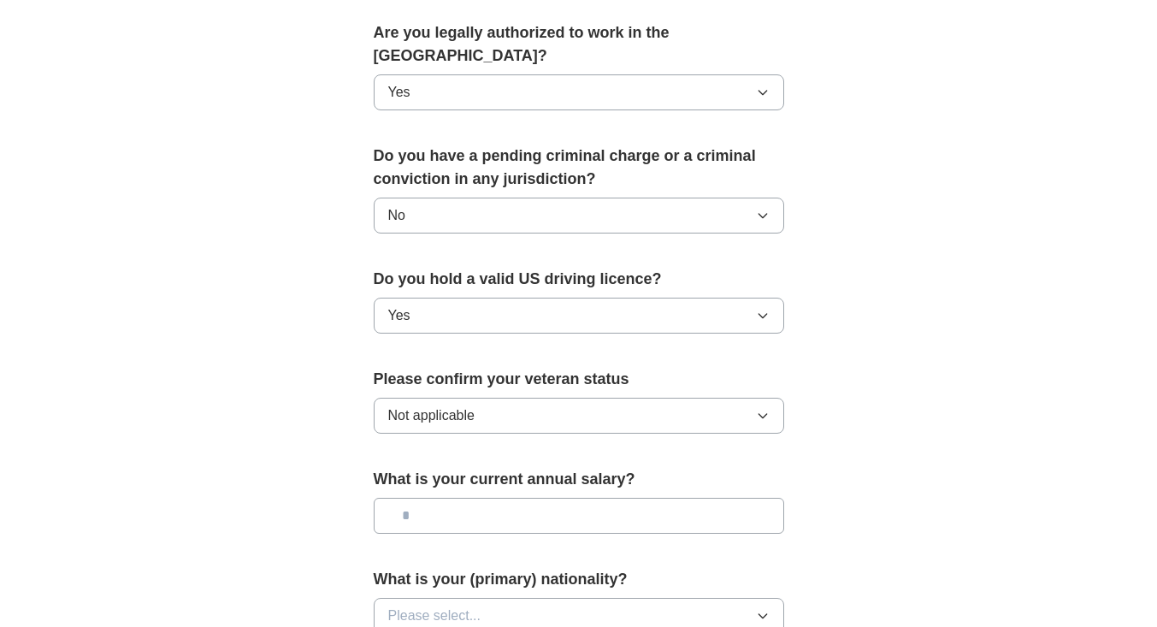
click at [569, 501] on input "text" at bounding box center [579, 516] width 410 height 36
click at [565, 498] on input "text" at bounding box center [579, 516] width 410 height 36
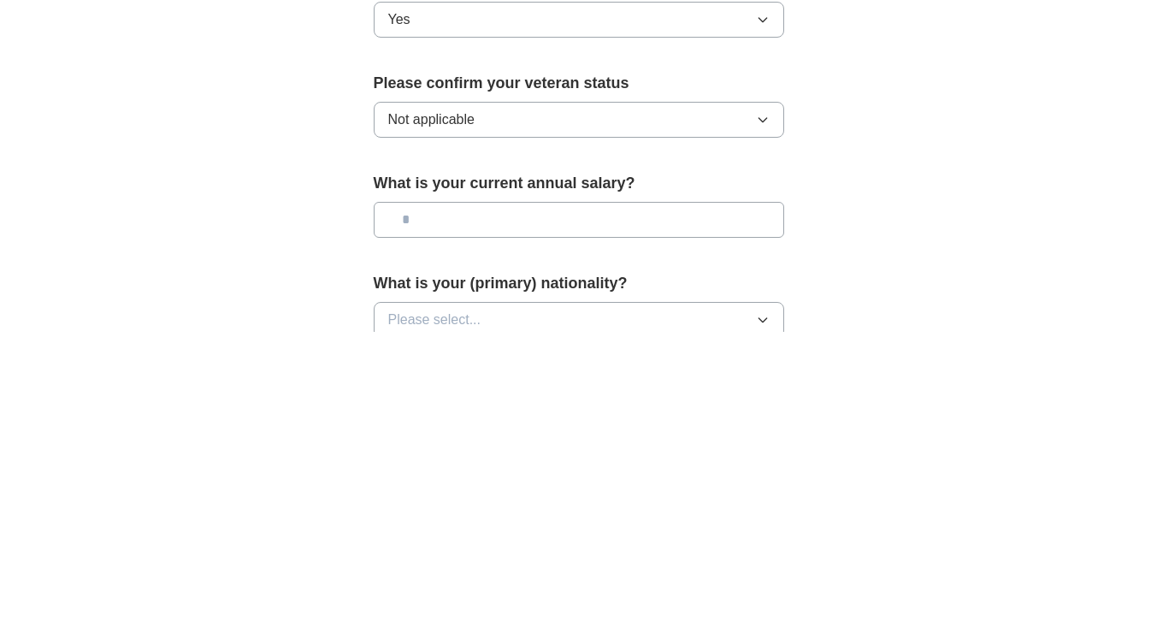
scroll to position [902, 0]
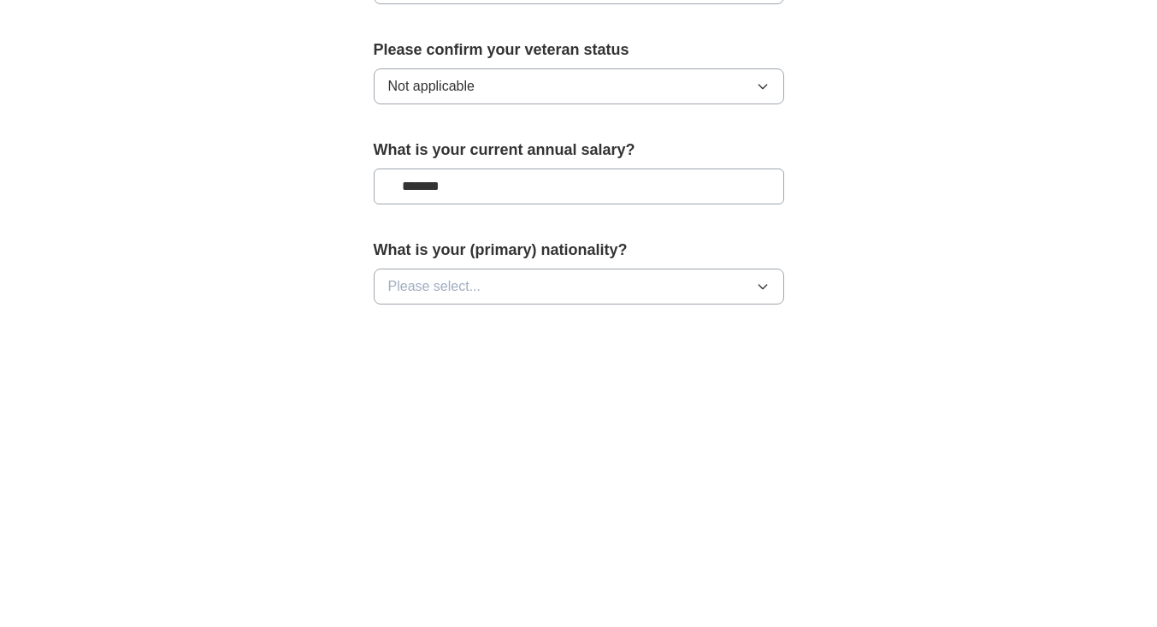
type input "*******"
click at [716, 569] on button "Please select..." at bounding box center [579, 587] width 410 height 36
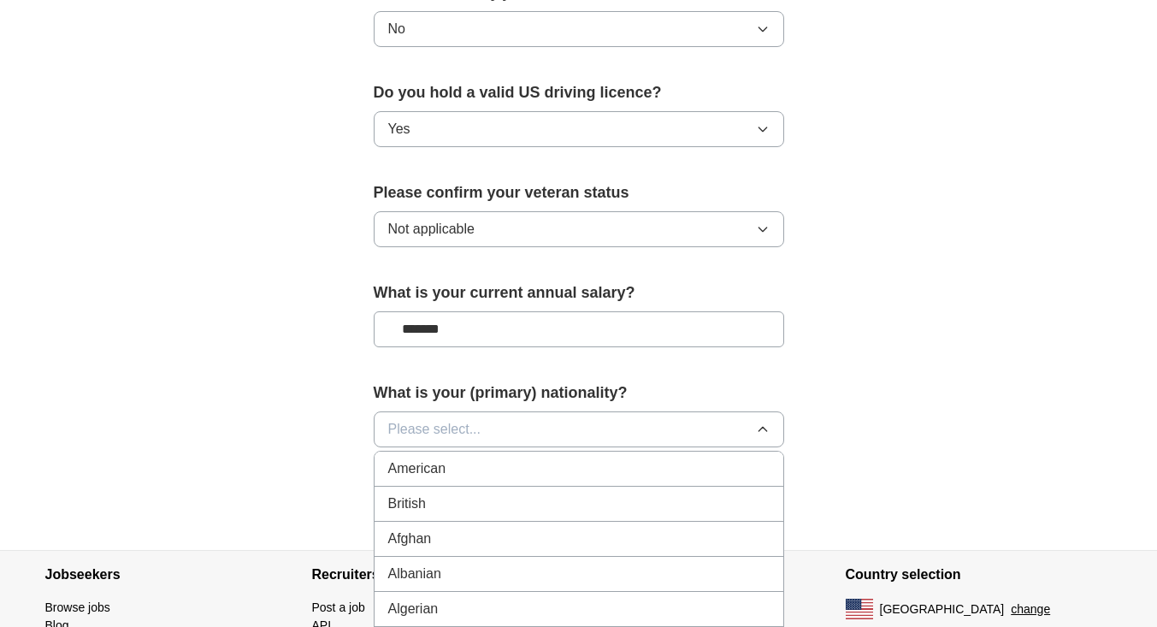
scroll to position [1103, 0]
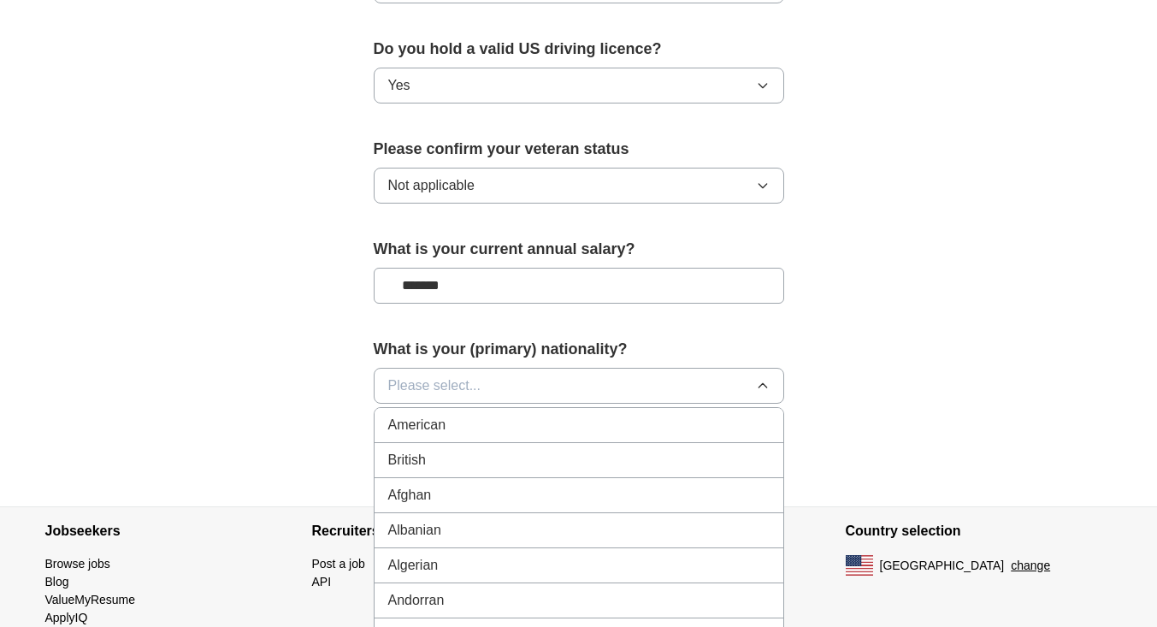
click at [723, 415] on div "American" at bounding box center [578, 425] width 381 height 21
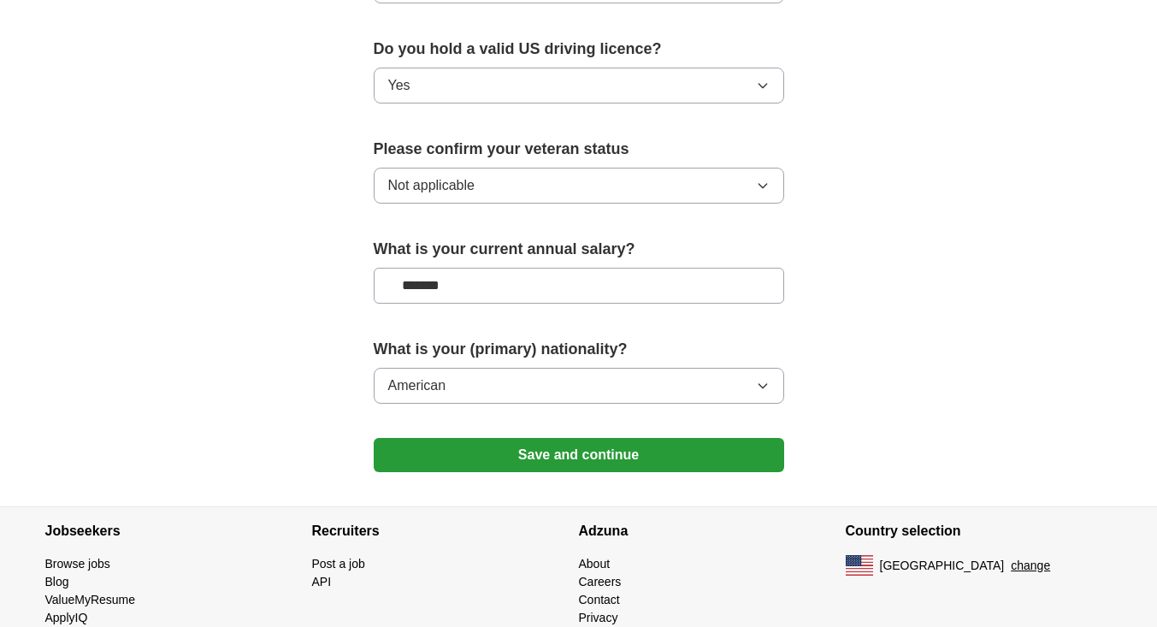
click at [700, 438] on button "Save and continue" at bounding box center [579, 455] width 410 height 34
